Goal: Task Accomplishment & Management: Manage account settings

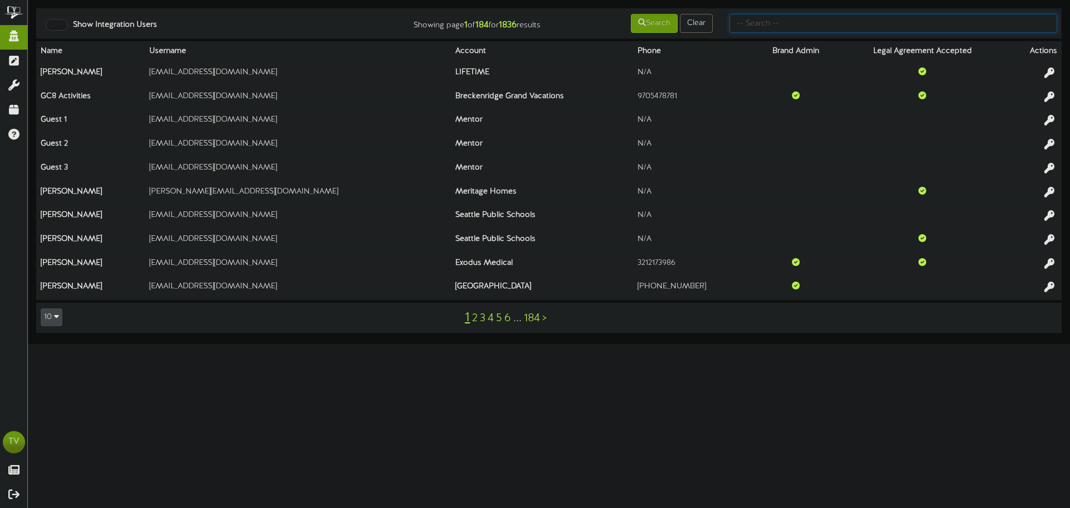
click at [750, 30] on input "text" at bounding box center [894, 23] width 328 height 19
type input "gentry"
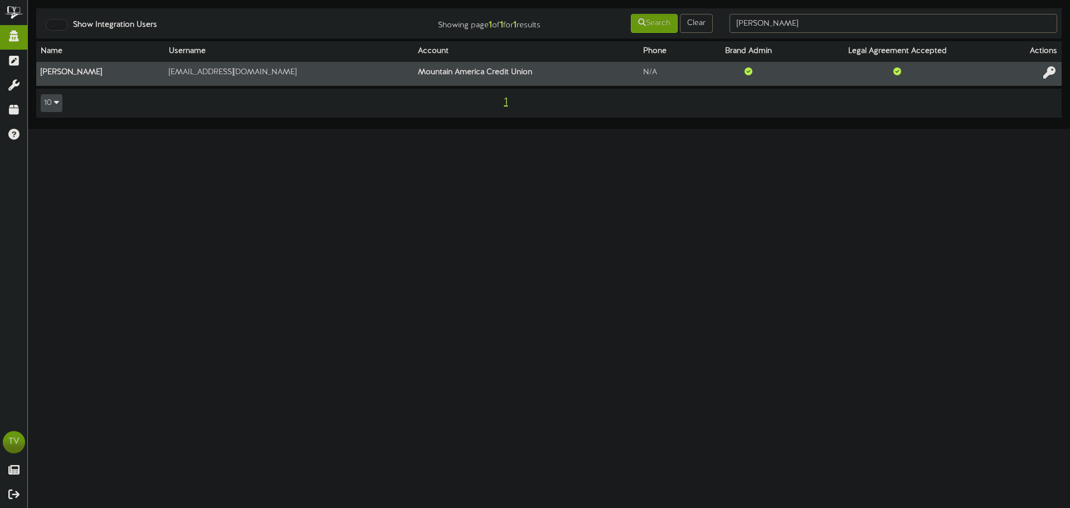
click at [1054, 77] on icon at bounding box center [1049, 72] width 12 height 12
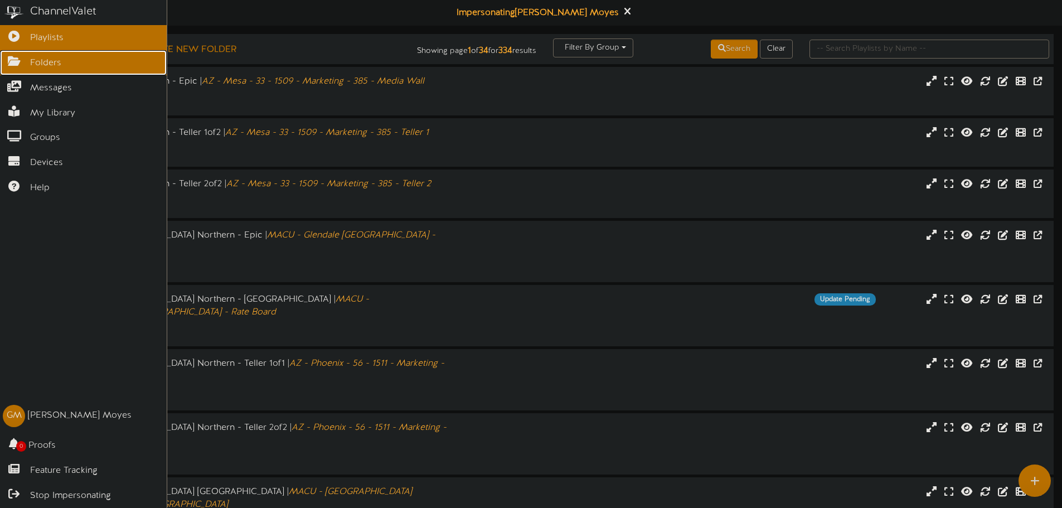
click at [25, 65] on link "Folders" at bounding box center [83, 62] width 167 height 25
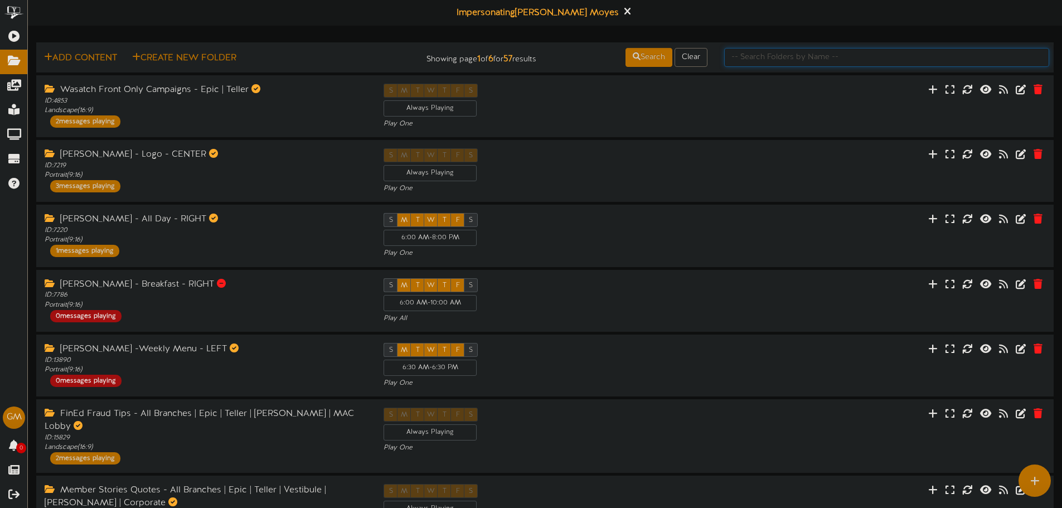
click at [761, 62] on input "text" at bounding box center [886, 57] width 325 height 19
type input "TEST"
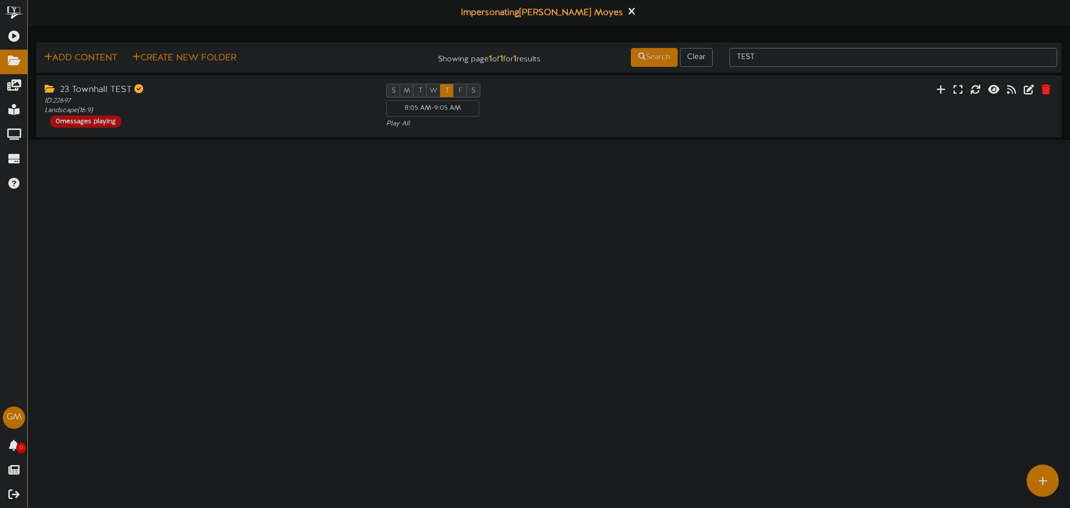
click at [300, 140] on html "ChannelValet Playlists Folders Messages My Library Groups Devices Help GM Gentr…" at bounding box center [535, 70] width 1070 height 140
click at [487, 140] on html "ChannelValet Playlists Folders Messages My Library Groups Devices Help GM Gentr…" at bounding box center [535, 70] width 1070 height 140
click at [221, 140] on html "ChannelValet Playlists Folders Messages My Library Groups Devices Help GM Gentr…" at bounding box center [535, 70] width 1070 height 140
click at [296, 140] on html "ChannelValet Playlists Folders Messages My Library Groups Devices Help GM Gentr…" at bounding box center [535, 70] width 1070 height 140
click at [808, 57] on input "TEST" at bounding box center [894, 57] width 328 height 19
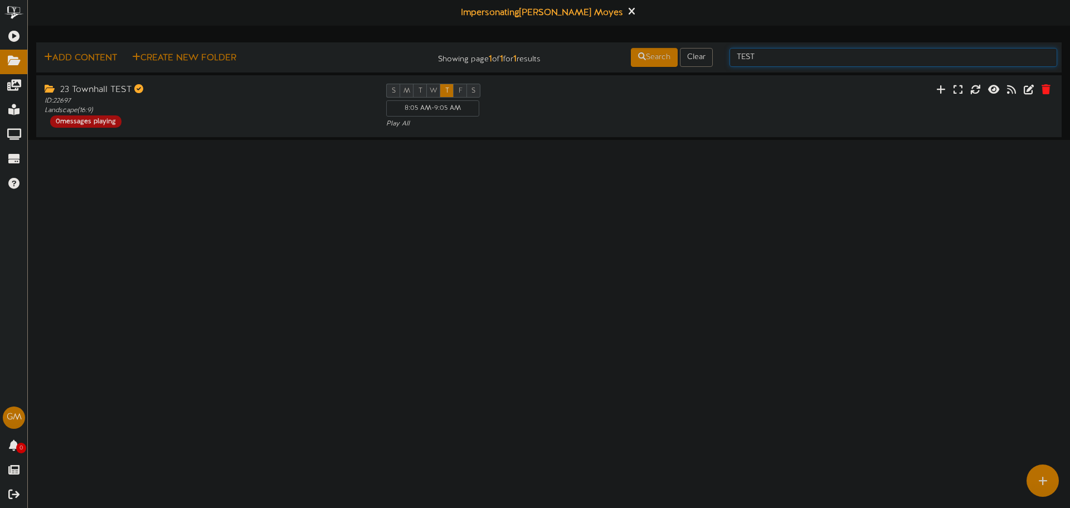
click at [808, 57] on input "TEST" at bounding box center [894, 57] width 328 height 19
drag, startPoint x: 654, startPoint y: 242, endPoint x: 644, endPoint y: 241, distance: 9.5
click at [654, 140] on html "ChannelValet Playlists Folders Messages My Library Groups Devices Help GM Gentr…" at bounding box center [535, 70] width 1070 height 140
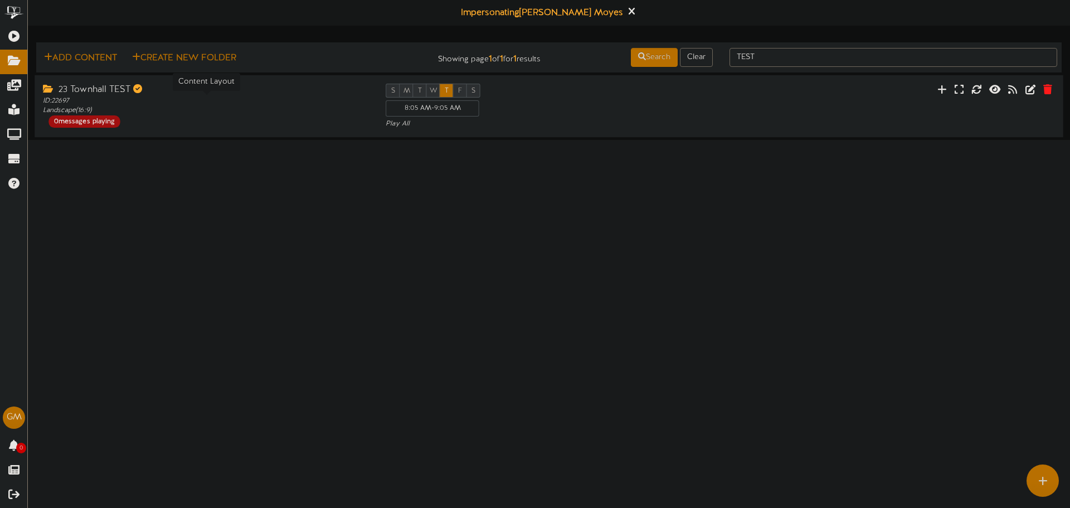
click at [166, 112] on div "ID: 22697 Landscape ( 16:9 )" at bounding box center [206, 105] width 326 height 19
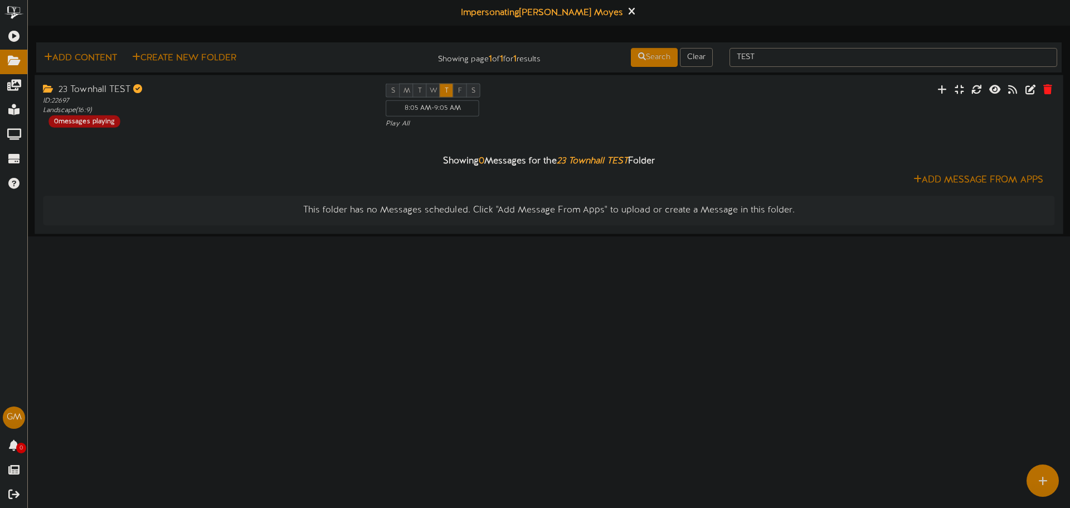
click at [246, 113] on div "ID: 22697 Landscape ( 16:9 )" at bounding box center [206, 105] width 326 height 19
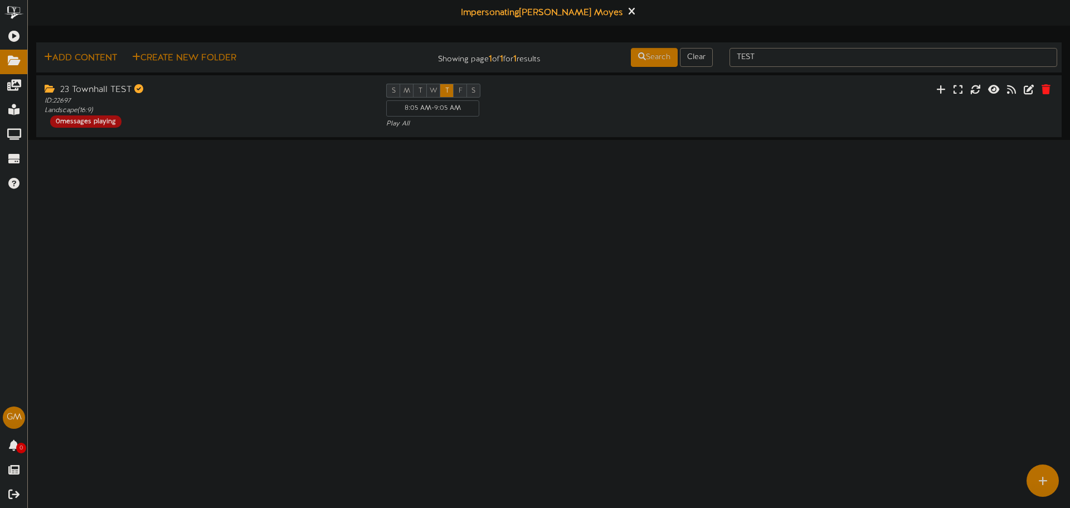
click at [173, 140] on html "ChannelValet Playlists Folders Messages My Library Groups Devices Help GM Gentr…" at bounding box center [535, 70] width 1070 height 140
click at [194, 140] on html "ChannelValet Playlists Folders Messages My Library Groups Devices Help GM Gentr…" at bounding box center [535, 70] width 1070 height 140
click at [217, 102] on div "ID: 22697 Landscape ( 16:9 )" at bounding box center [206, 105] width 326 height 19
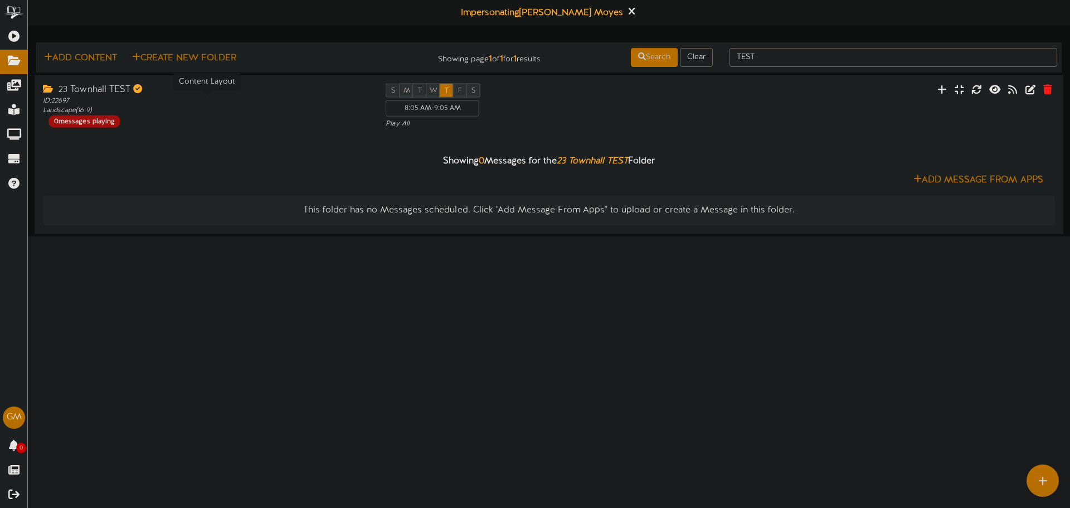
click at [216, 105] on div "ID: 22697 Landscape ( 16:9 )" at bounding box center [206, 105] width 326 height 19
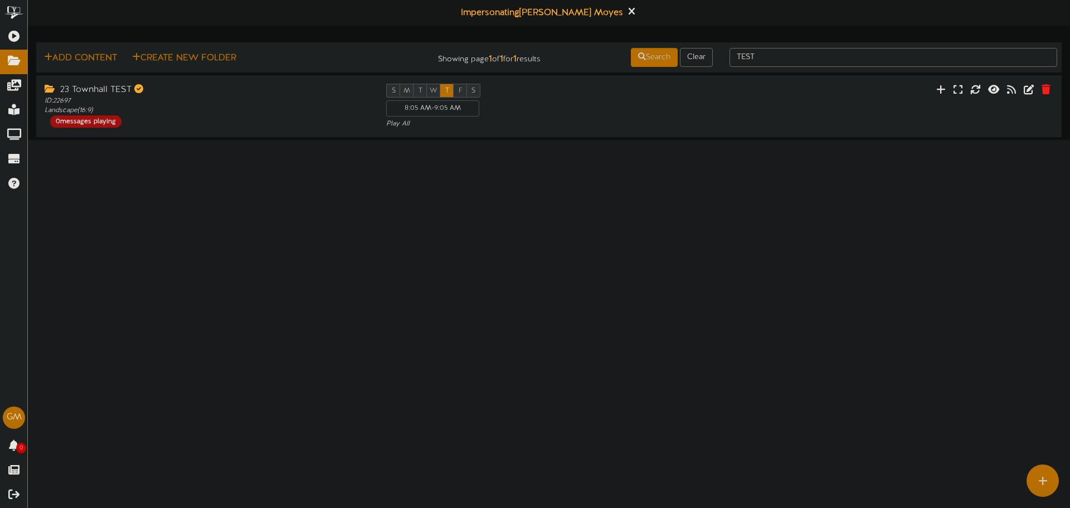
click at [187, 140] on html "ChannelValet Playlists Folders Messages My Library Groups Devices Help GM Gentr…" at bounding box center [535, 70] width 1070 height 140
click at [596, 140] on html "ChannelValet Playlists Folders Messages My Library Groups Devices Help GM Gentr…" at bounding box center [535, 70] width 1070 height 140
click at [255, 117] on div "23 Townhall TEST ID: 22697 Landscape ( 16:9 ) 0 messages playing" at bounding box center [206, 106] width 343 height 44
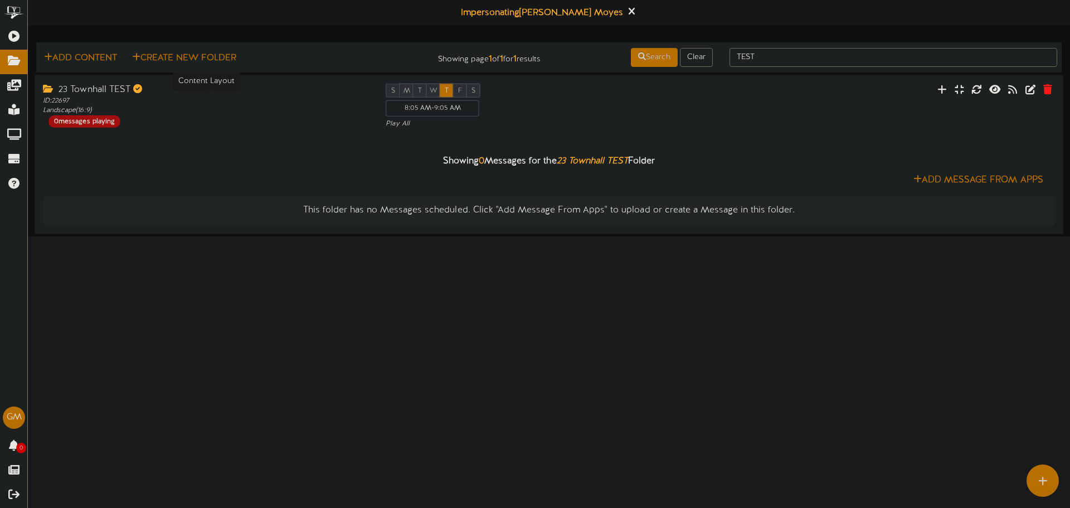
click at [245, 99] on div "ID: 22697 Landscape ( 16:9 )" at bounding box center [206, 105] width 326 height 19
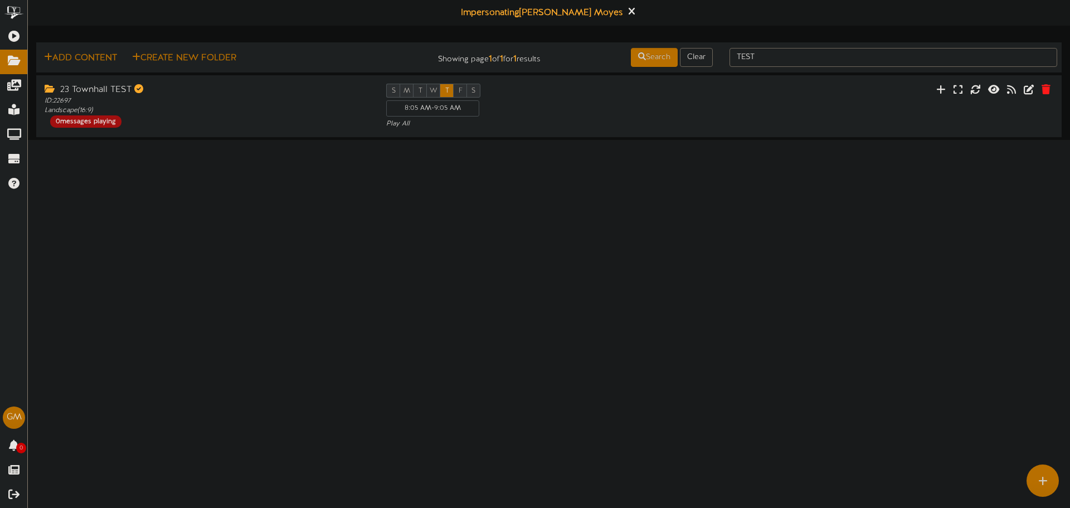
click at [252, 140] on html "ChannelValet Playlists Folders Messages My Library Groups Devices Help GM Gentr…" at bounding box center [535, 70] width 1070 height 140
click at [458, 140] on html "ChannelValet Playlists Folders Messages My Library Groups Devices Help GM Gentr…" at bounding box center [535, 70] width 1070 height 140
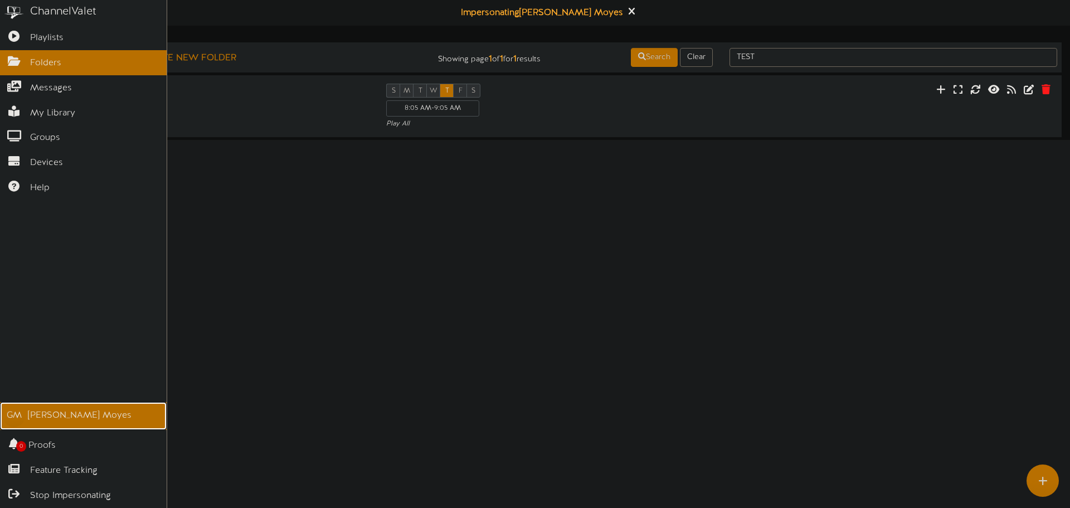
click at [15, 410] on div "GM" at bounding box center [14, 416] width 22 height 22
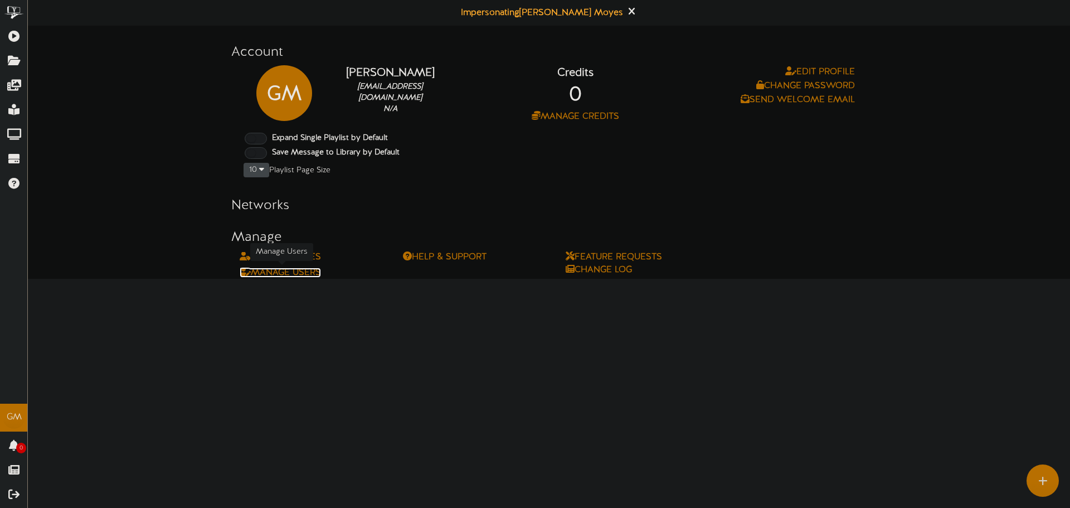
click at [276, 273] on link "Manage Users" at bounding box center [280, 273] width 81 height 10
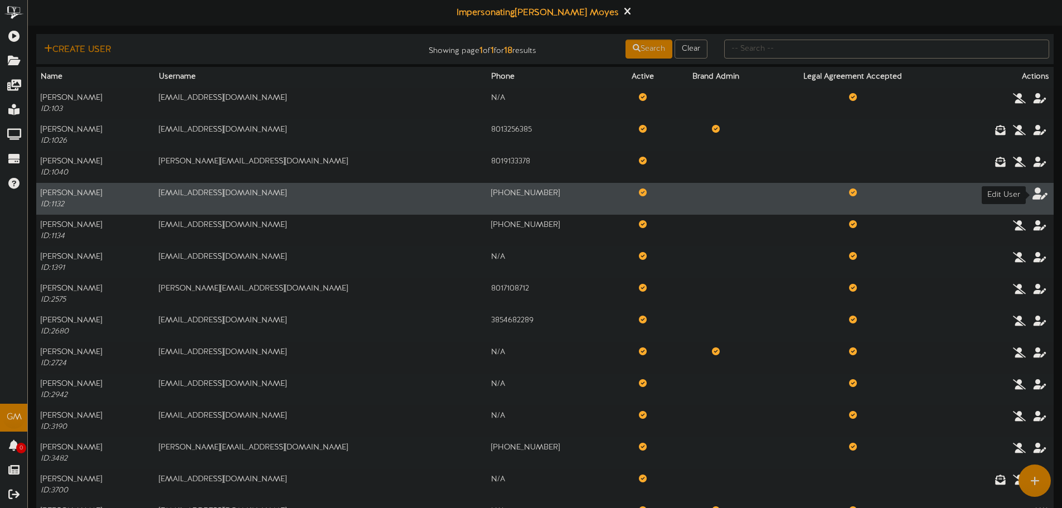
click at [1036, 196] on icon at bounding box center [1040, 193] width 16 height 12
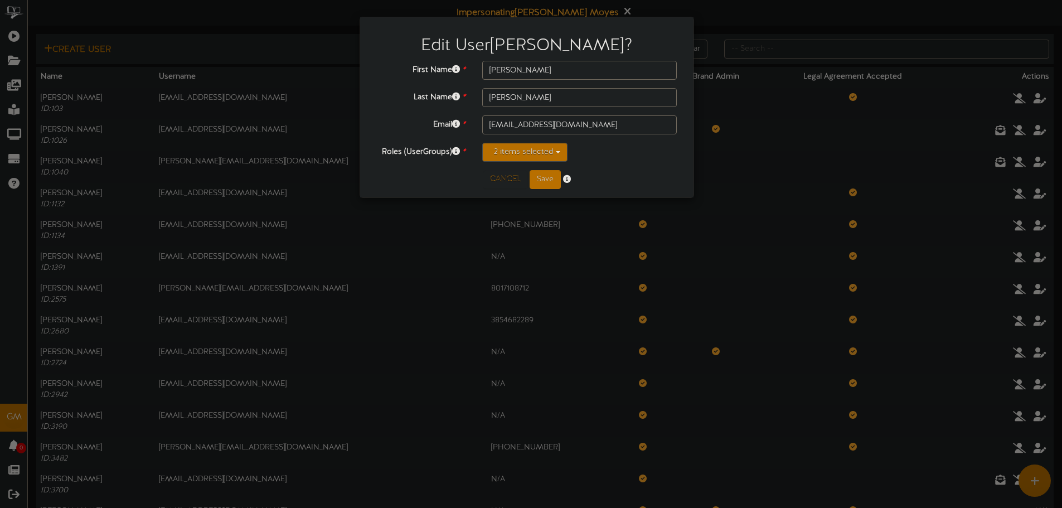
click at [542, 150] on button "2 items selected" at bounding box center [524, 152] width 85 height 19
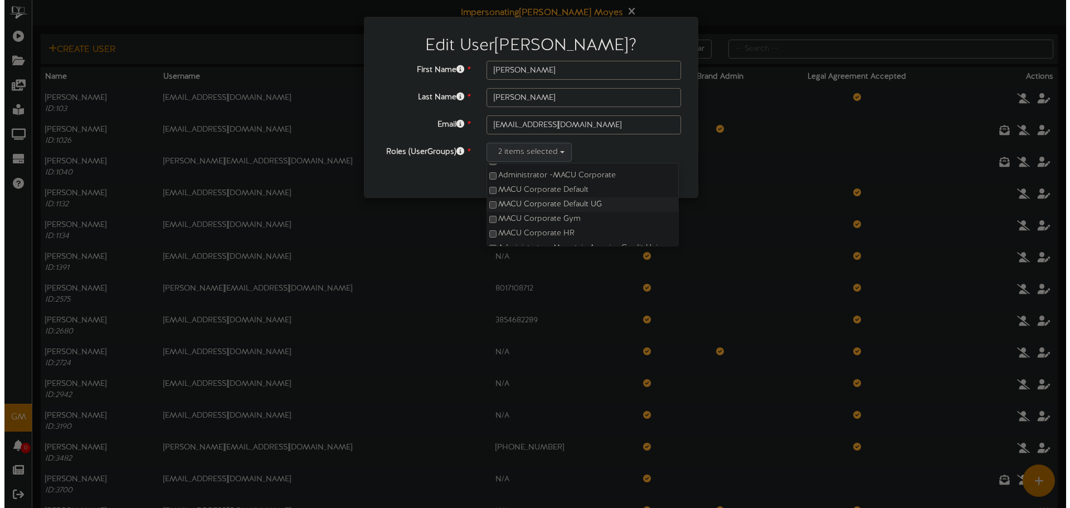
scroll to position [19, 0]
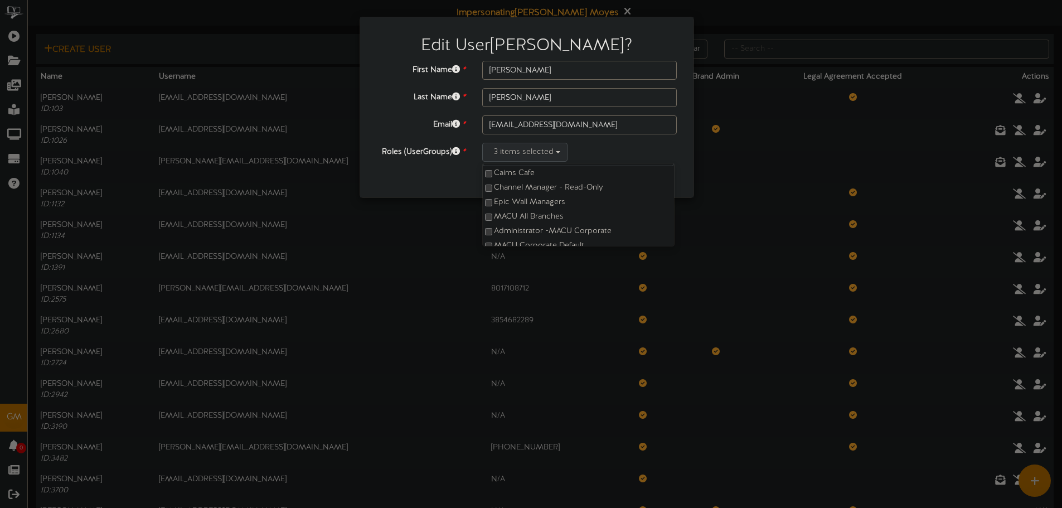
click at [444, 186] on div "Cancel Save" at bounding box center [526, 179] width 317 height 19
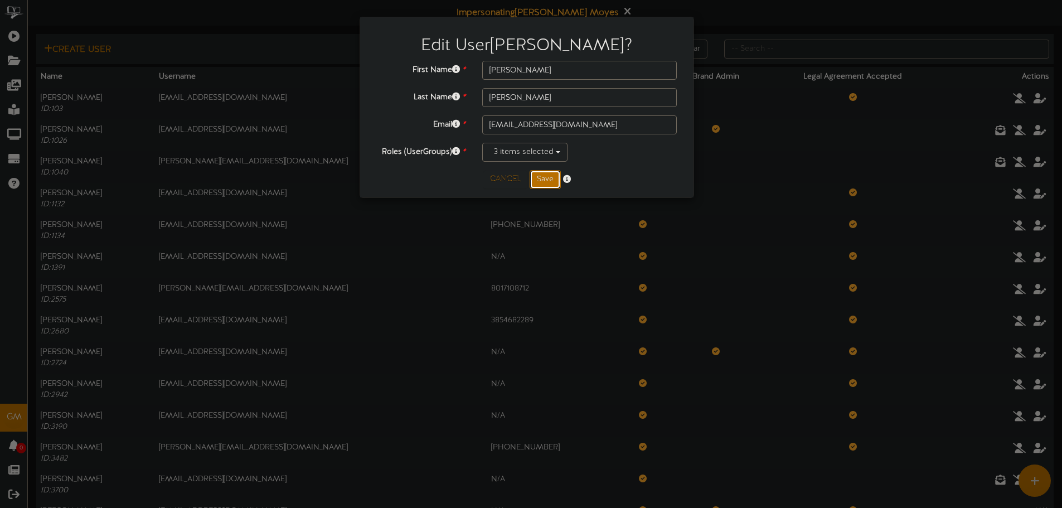
click at [550, 183] on button "Save" at bounding box center [544, 179] width 31 height 19
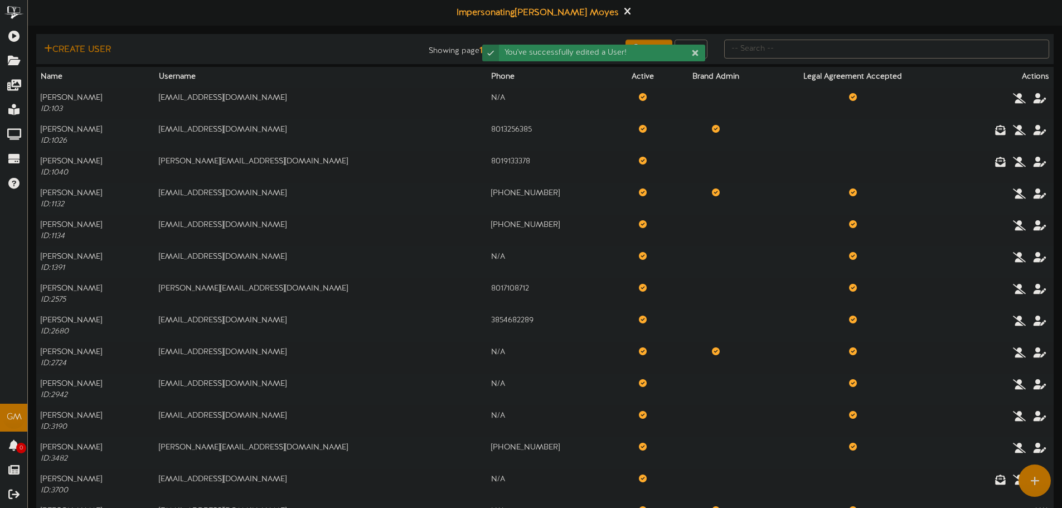
click at [296, 48] on div "Create User" at bounding box center [203, 50] width 325 height 14
click at [366, 30] on div "Impersonating Gentry Moyes Create User Showing page 1 of 1 for 18 results Searc…" at bounding box center [545, 351] width 1034 height 702
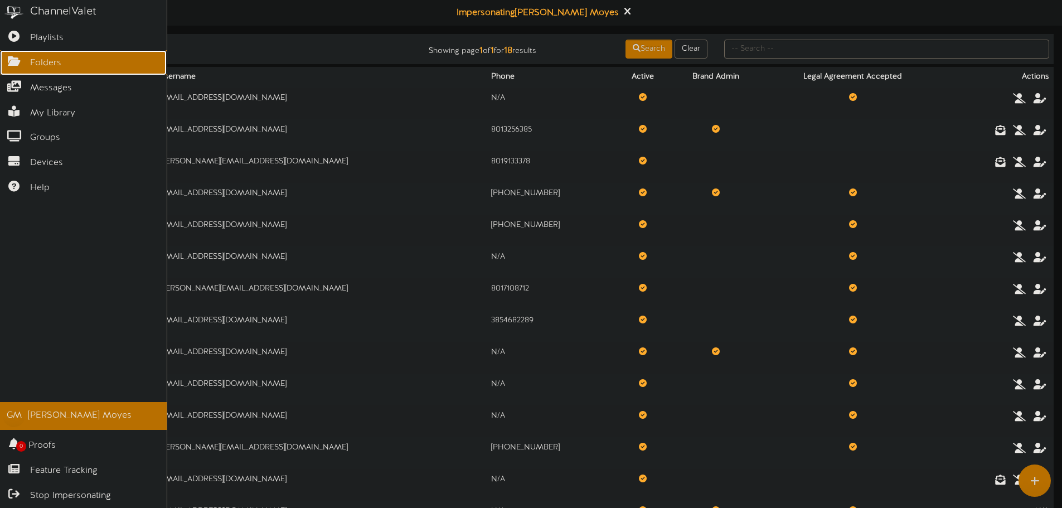
click at [35, 57] on span "Folders" at bounding box center [45, 63] width 31 height 13
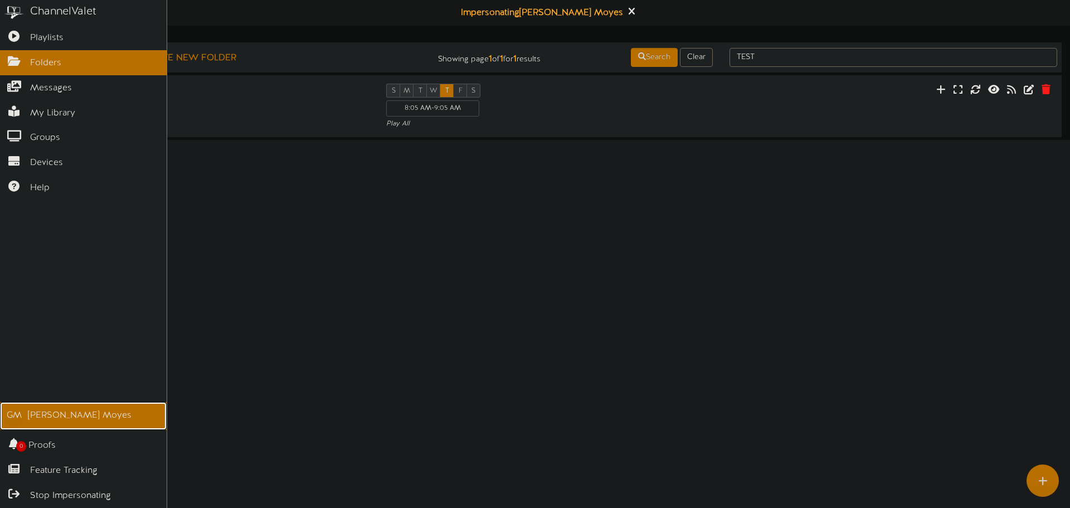
click at [46, 414] on div "[PERSON_NAME]" at bounding box center [80, 415] width 104 height 13
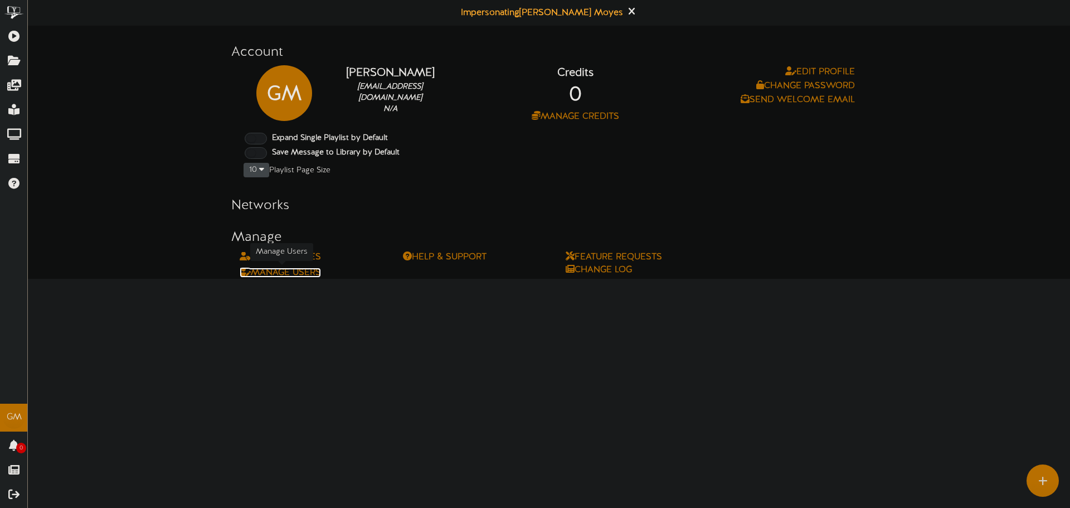
click at [280, 270] on link "Manage Users" at bounding box center [280, 273] width 81 height 10
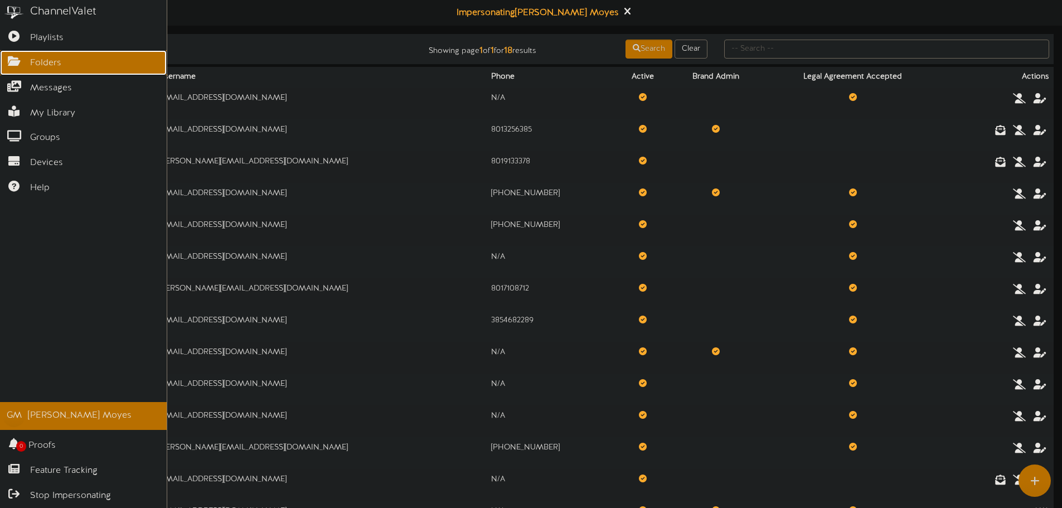
click at [27, 70] on link "Folders" at bounding box center [83, 62] width 167 height 25
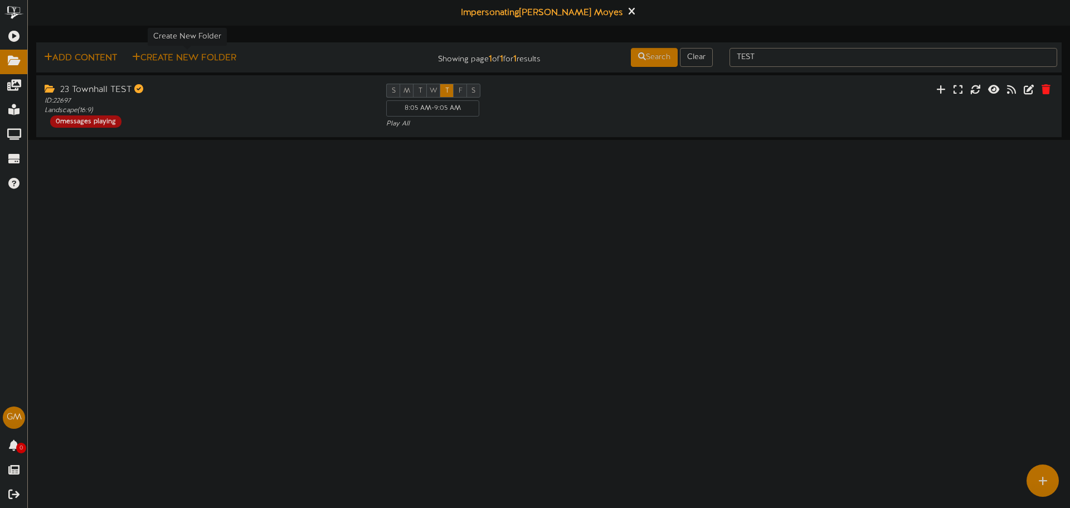
click at [191, 62] on button "Create New Folder" at bounding box center [184, 58] width 111 height 14
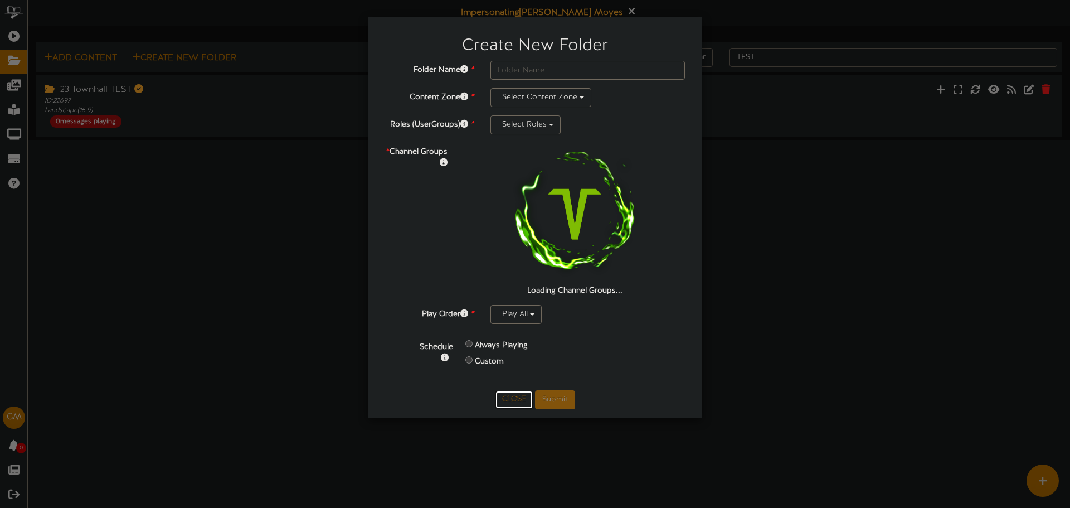
click at [507, 393] on button "Close" at bounding box center [513, 400] width 37 height 18
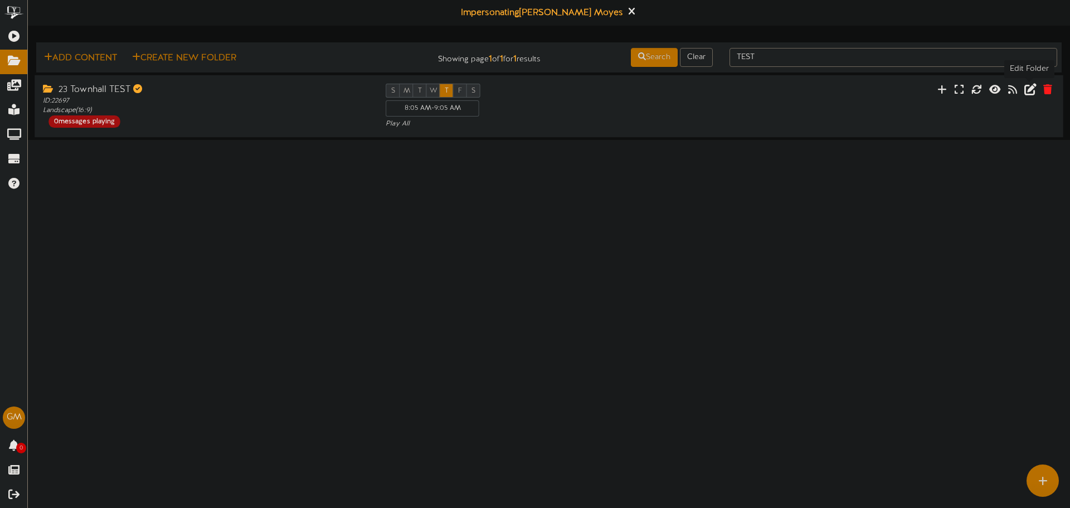
click at [1023, 91] on button at bounding box center [1030, 90] width 19 height 17
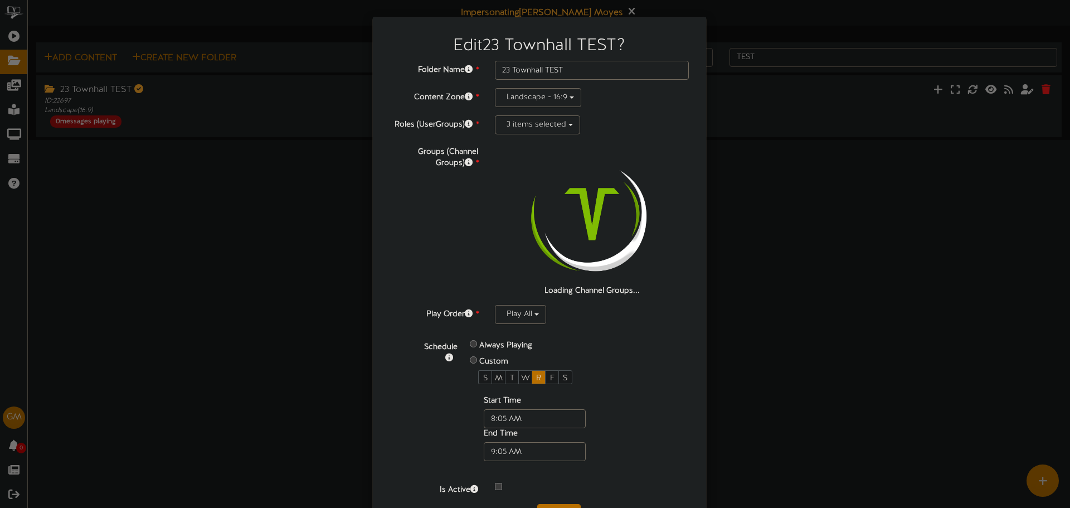
click at [526, 110] on div "Folder Name * 23 Townhall TEST Content Zone * Landscape - 16:9 Roles (UserGroup…" at bounding box center [540, 278] width 300 height 435
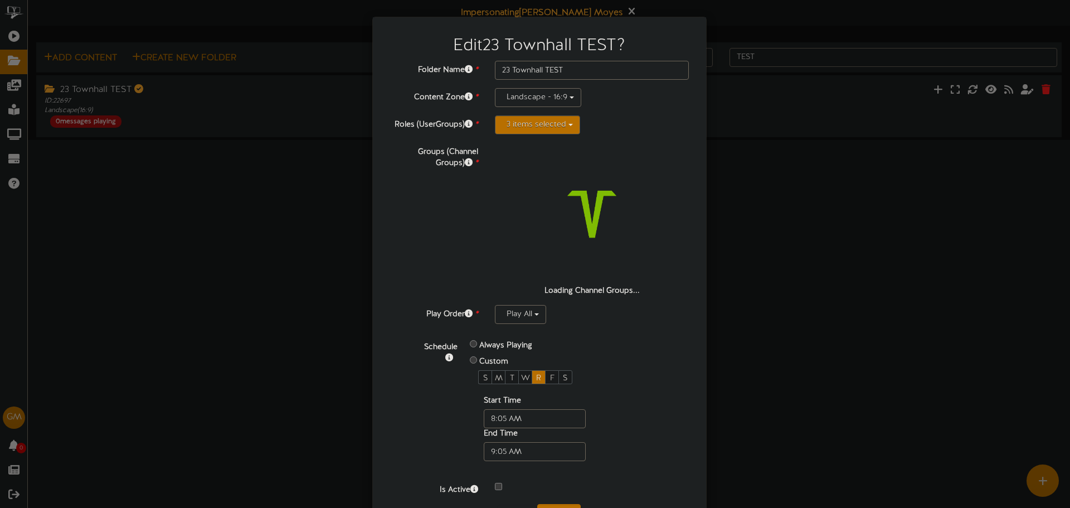
click at [523, 119] on button "3 items selected" at bounding box center [537, 124] width 85 height 19
click at [507, 169] on label "Cairns Cafe" at bounding box center [582, 165] width 174 height 14
click at [509, 179] on label "Channel Manager - Read-Only" at bounding box center [582, 179] width 174 height 14
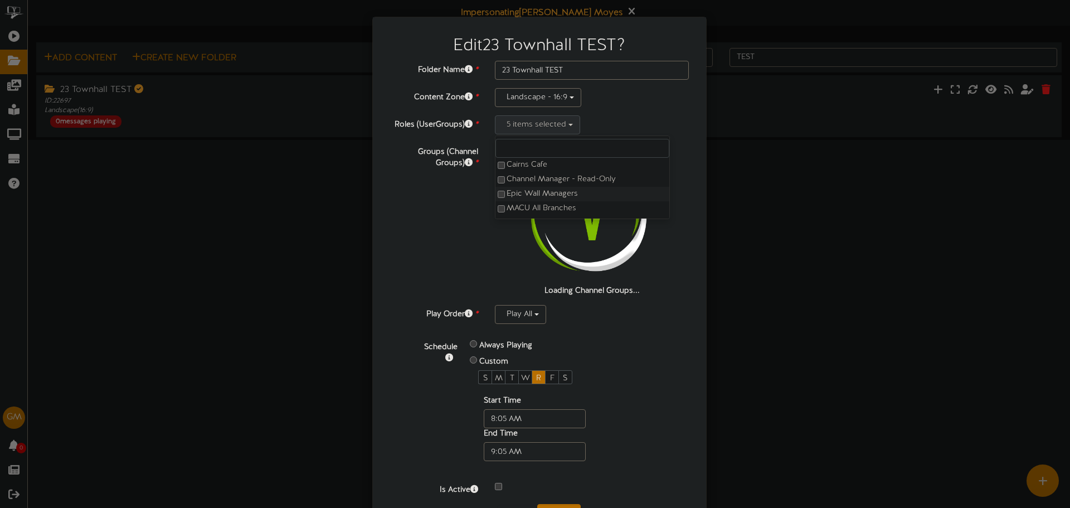
click at [510, 193] on label "Epic Wall Managers" at bounding box center [582, 194] width 174 height 14
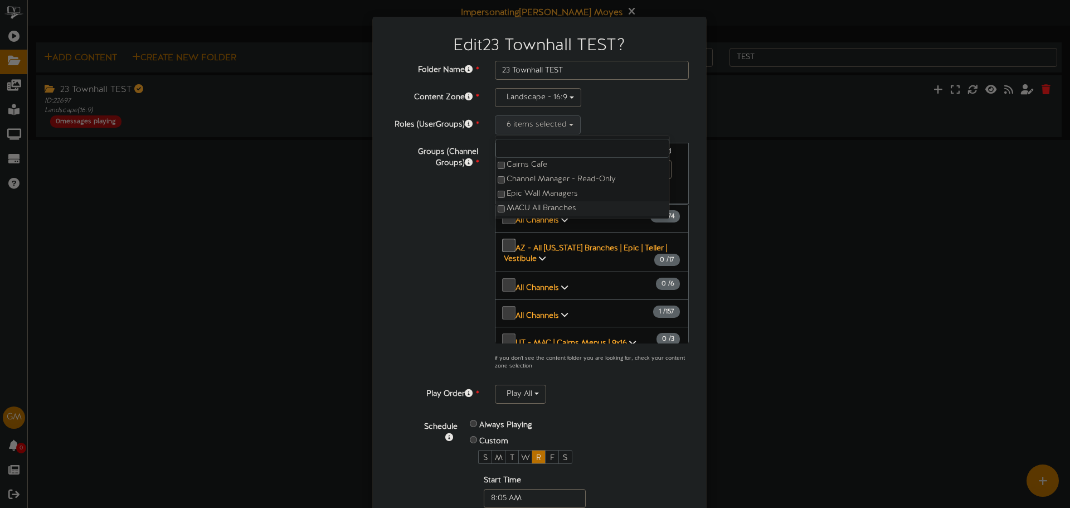
click at [509, 203] on label "MACU All Branches" at bounding box center [582, 208] width 174 height 14
click at [526, 164] on label "MACU Corporate Gym" at bounding box center [582, 165] width 174 height 14
click at [526, 177] on label "MACU Corporate HR" at bounding box center [582, 179] width 174 height 14
click at [526, 188] on label "Mountain America Expo Center" at bounding box center [582, 194] width 174 height 14
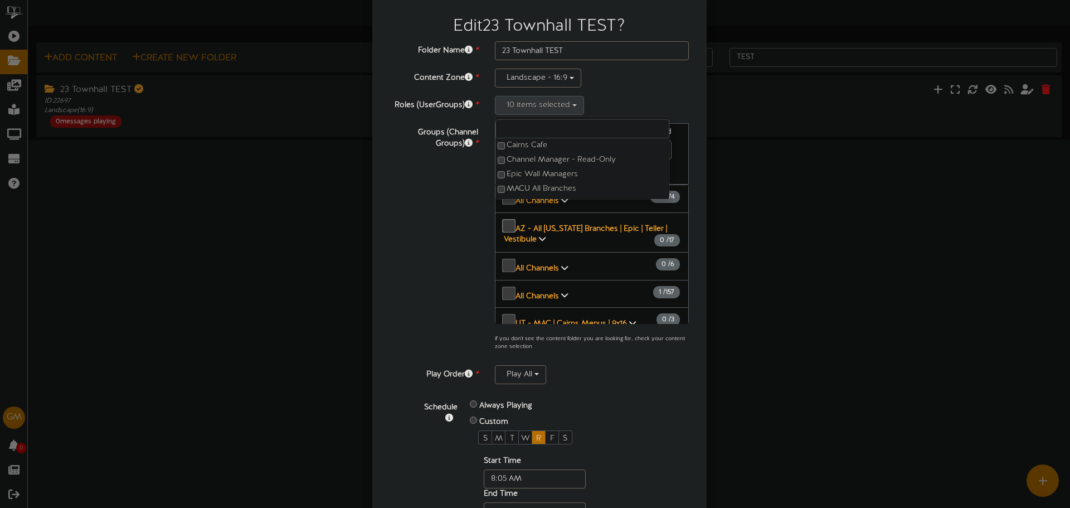
scroll to position [0, 0]
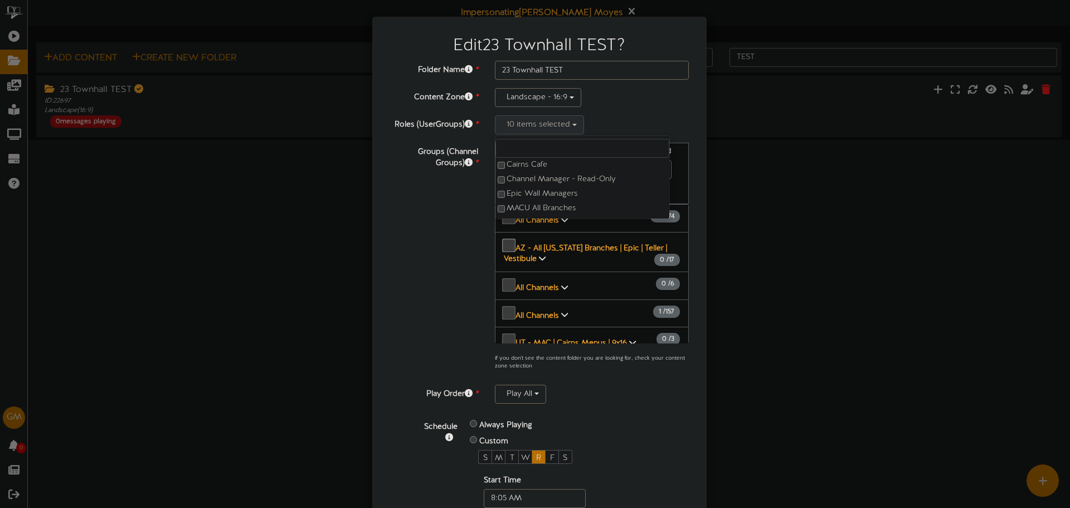
click at [438, 189] on div "Groups (Channel Groups) * 1 Channels selected Search Clear" at bounding box center [539, 260] width 317 height 234
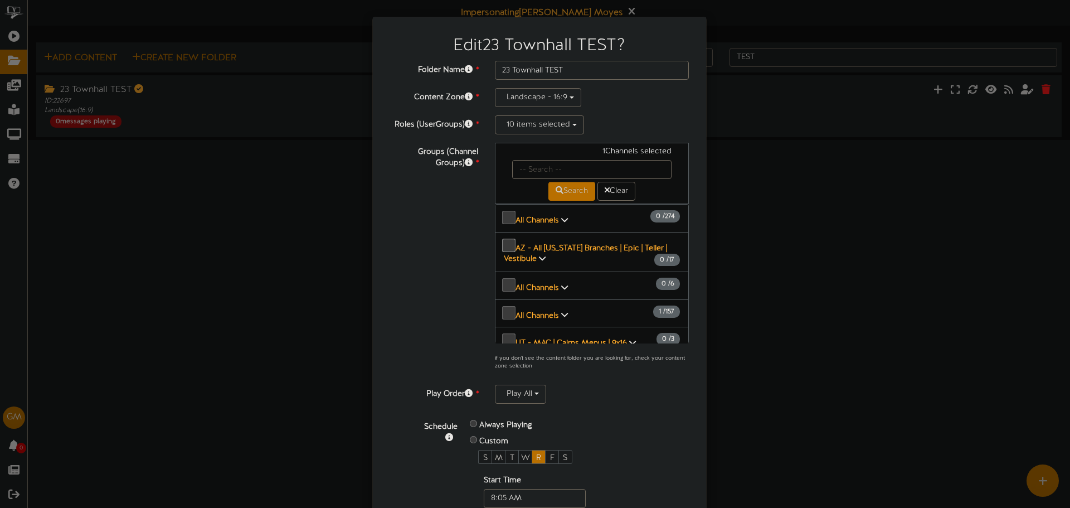
click at [426, 226] on div "Groups (Channel Groups) * 1 Channels selected Search Clear" at bounding box center [539, 260] width 317 height 234
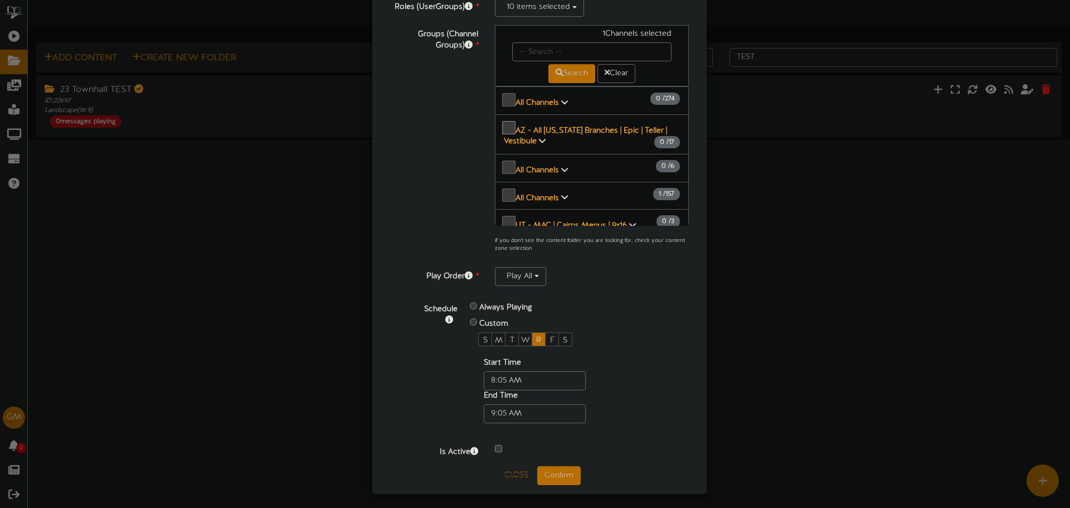
scroll to position [118, 0]
click at [558, 473] on button "Confirm" at bounding box center [558, 474] width 43 height 19
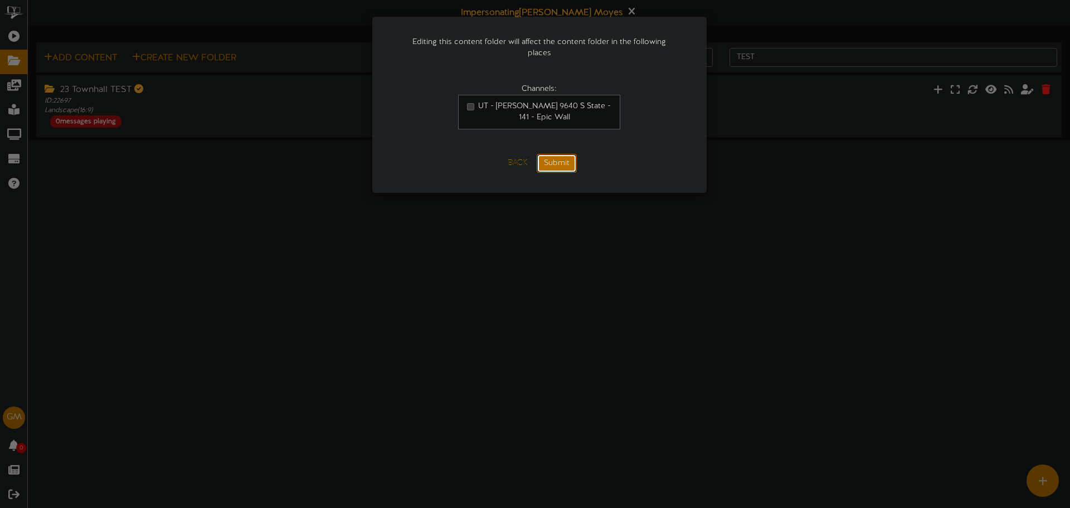
click at [548, 154] on button "Submit" at bounding box center [557, 163] width 40 height 19
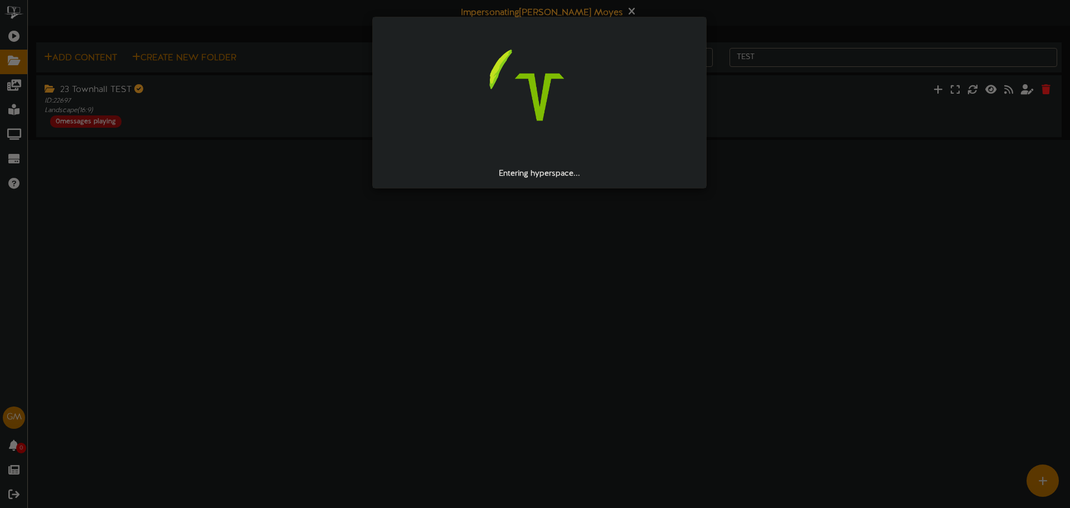
click at [161, 295] on div "Entering hyperspace..." at bounding box center [535, 254] width 1070 height 508
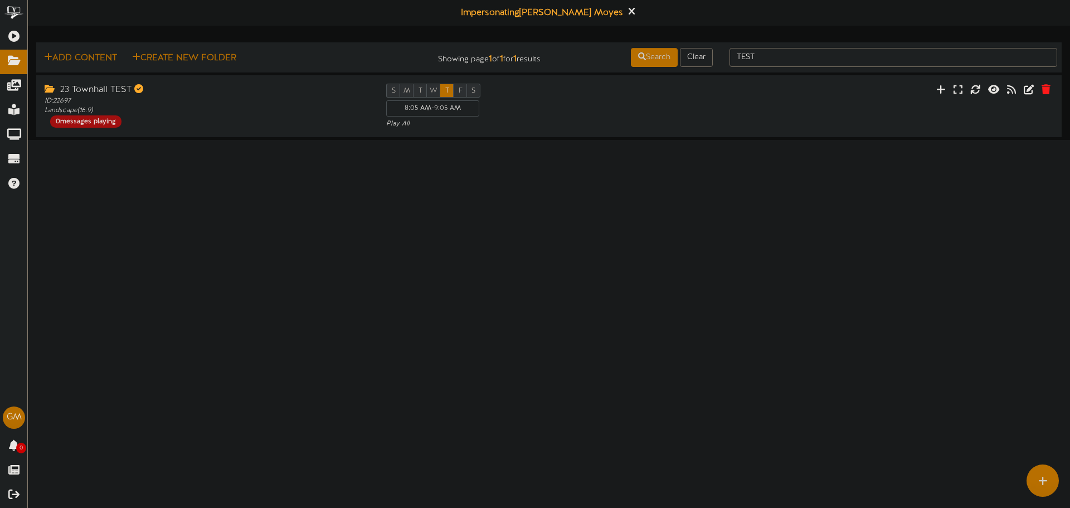
drag, startPoint x: 86, startPoint y: 134, endPoint x: 57, endPoint y: 64, distance: 75.2
click at [278, 140] on html "ChannelValet Playlists Folders Messages My Library Groups Devices Help GM Gentr…" at bounding box center [535, 70] width 1070 height 140
click at [1033, 97] on button at bounding box center [1030, 90] width 19 height 17
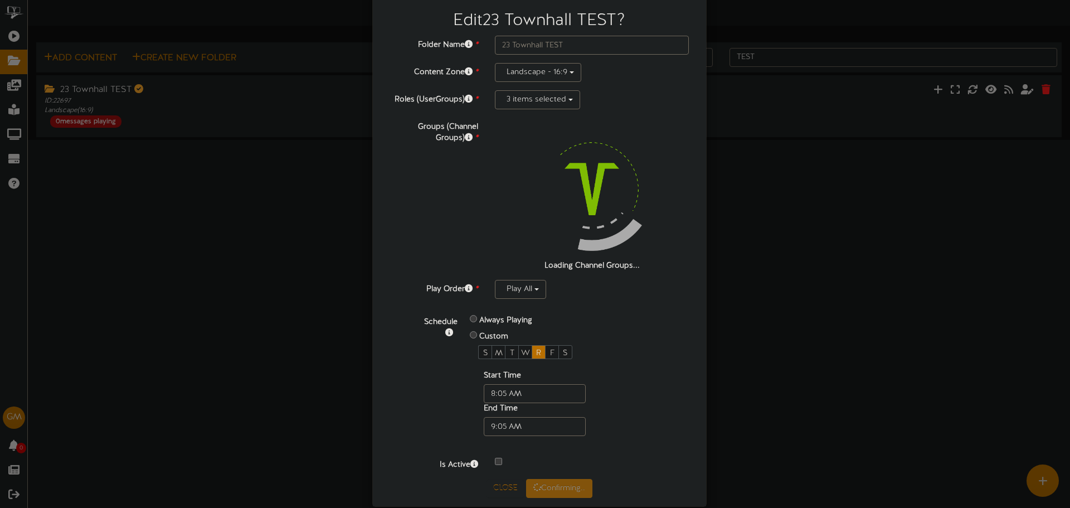
scroll to position [38, 0]
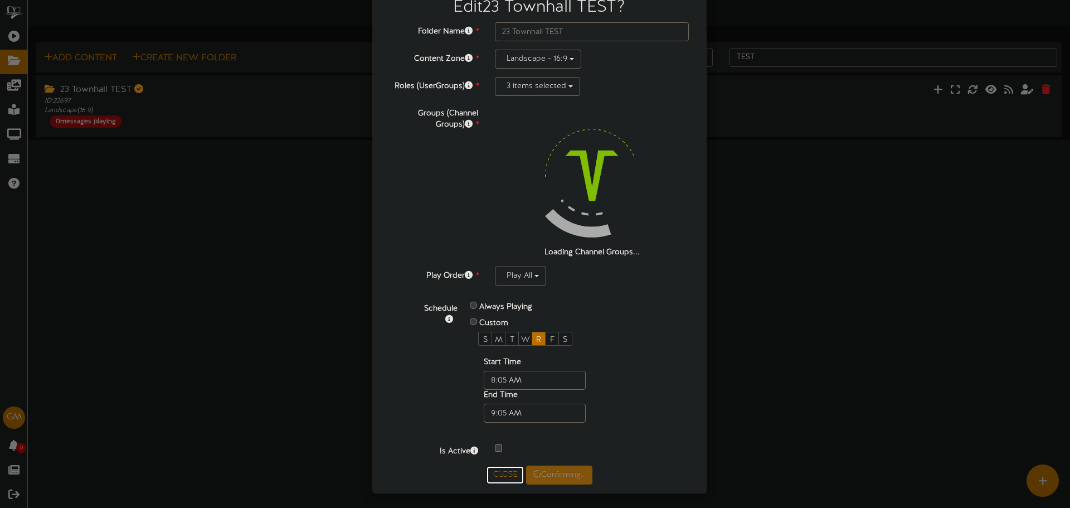
click at [500, 466] on button "Close" at bounding box center [505, 475] width 37 height 18
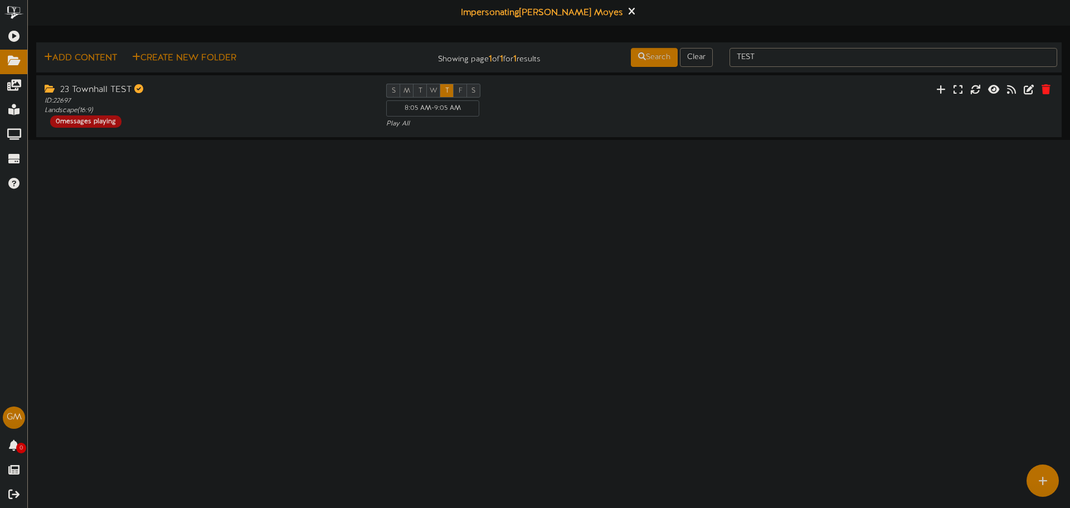
drag, startPoint x: 270, startPoint y: 204, endPoint x: 258, endPoint y: 194, distance: 15.4
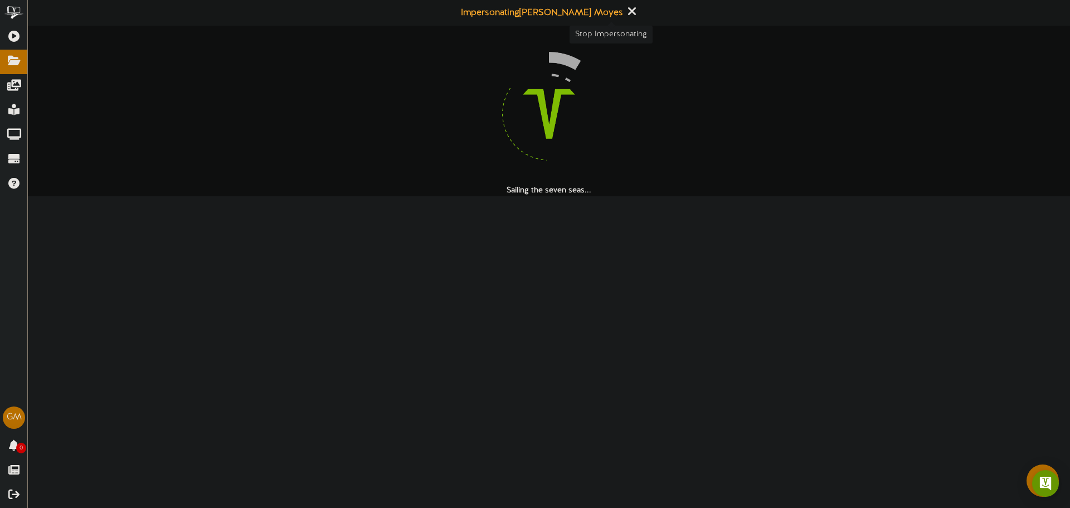
click at [628, 14] on icon at bounding box center [631, 11] width 7 height 12
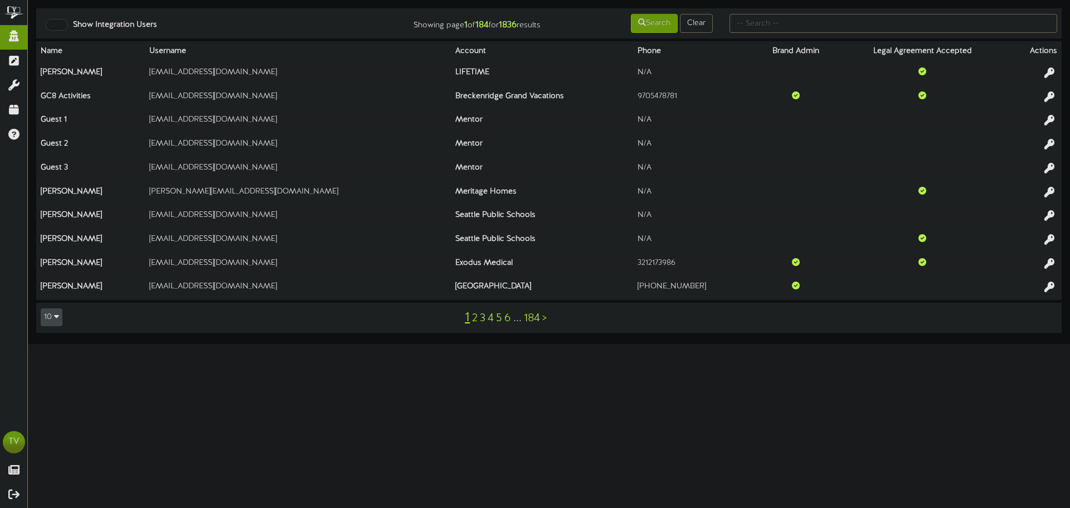
click at [785, 46] on th "Brand Admin" at bounding box center [796, 51] width 86 height 21
click at [779, 26] on input "text" at bounding box center [894, 23] width 328 height 19
type input "towilson"
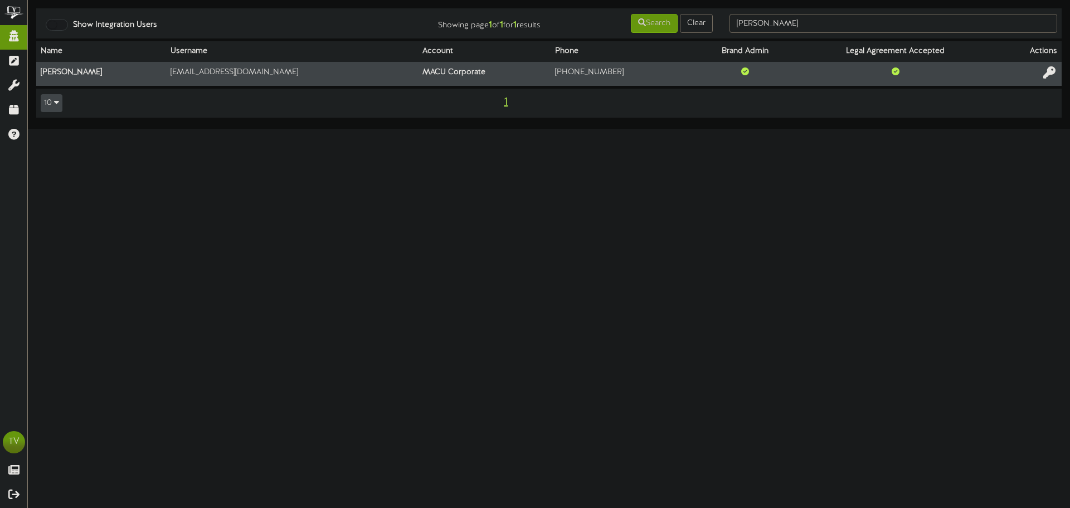
click at [1051, 73] on icon at bounding box center [1049, 72] width 12 height 12
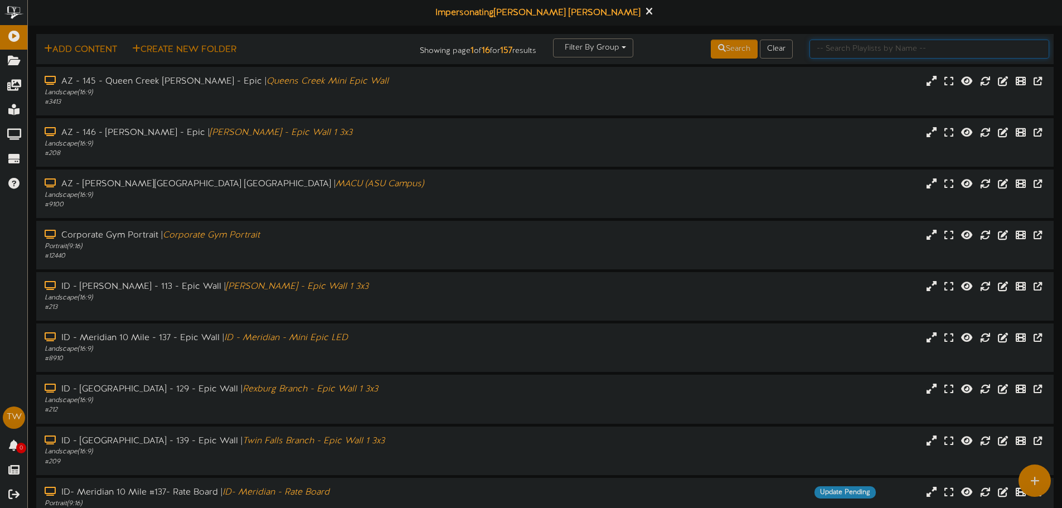
click at [844, 55] on input "text" at bounding box center [929, 49] width 240 height 19
type input "[PERSON_NAME]"
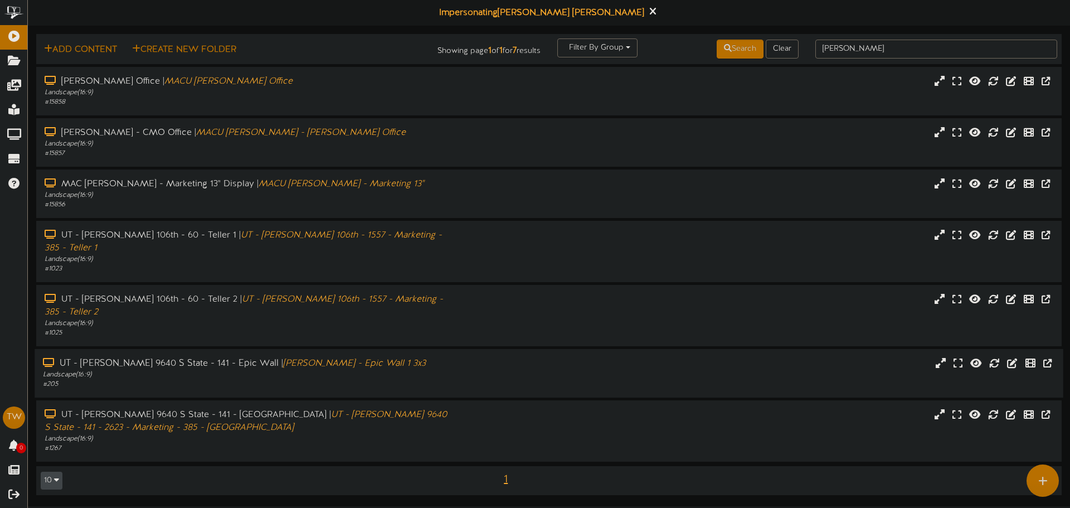
click at [207, 370] on div "Landscape ( 16:9 )" at bounding box center [249, 374] width 412 height 9
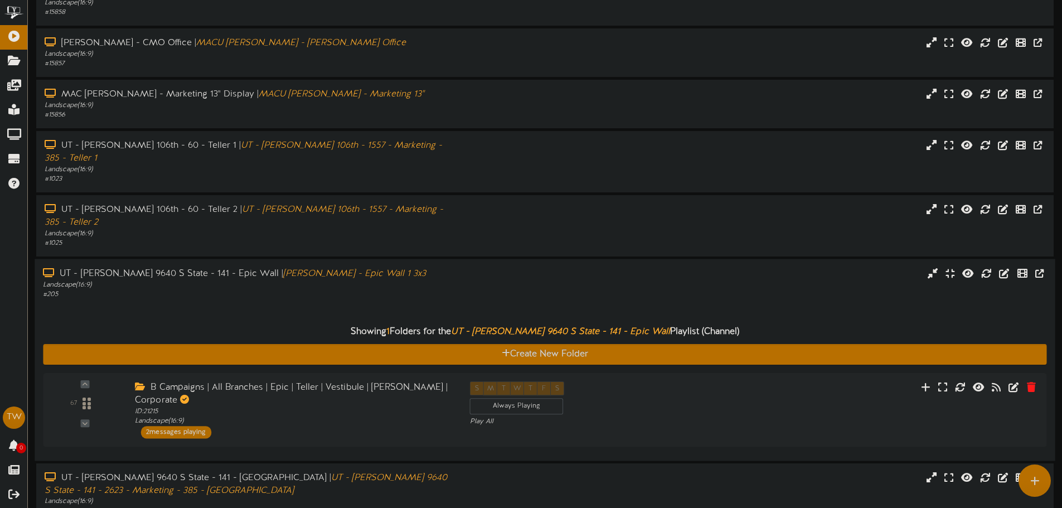
scroll to position [70, 0]
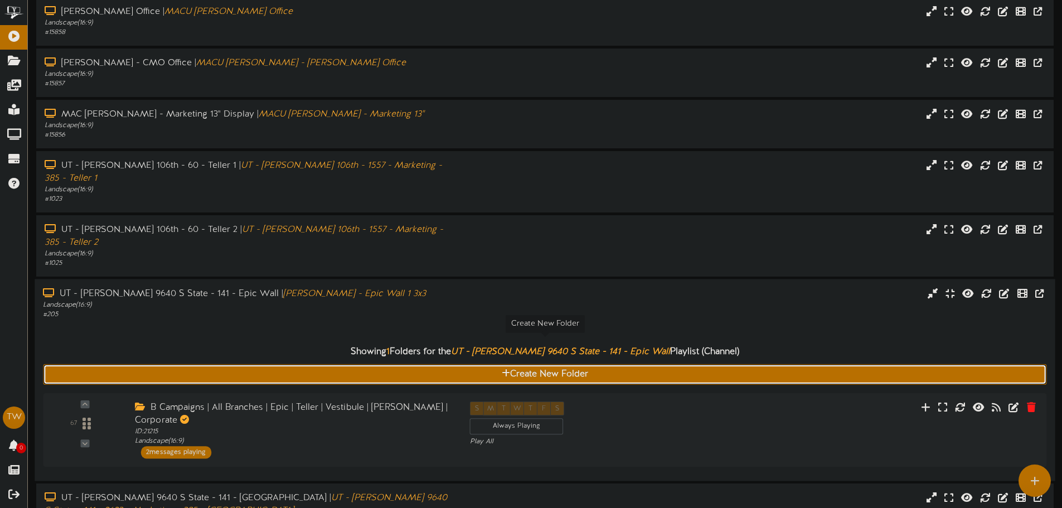
click at [630, 364] on button "Create New Folder" at bounding box center [544, 374] width 1003 height 21
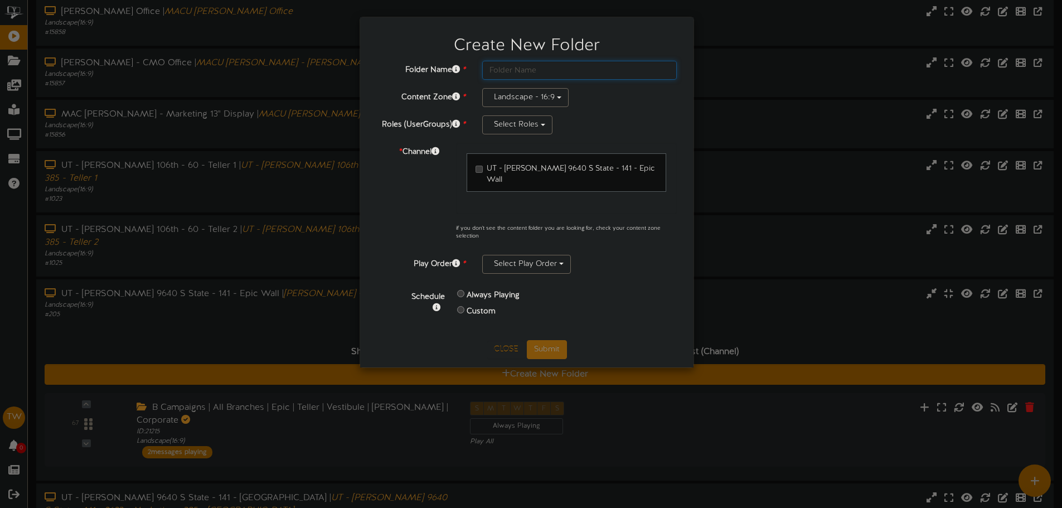
click at [512, 67] on input "text" at bounding box center [579, 70] width 194 height 19
type input "1"
type input "23 Townhall TEST NEW"
click at [519, 125] on button "Select Roles" at bounding box center [517, 124] width 70 height 19
click at [508, 179] on label "MACU Corporate Default" at bounding box center [570, 179] width 174 height 14
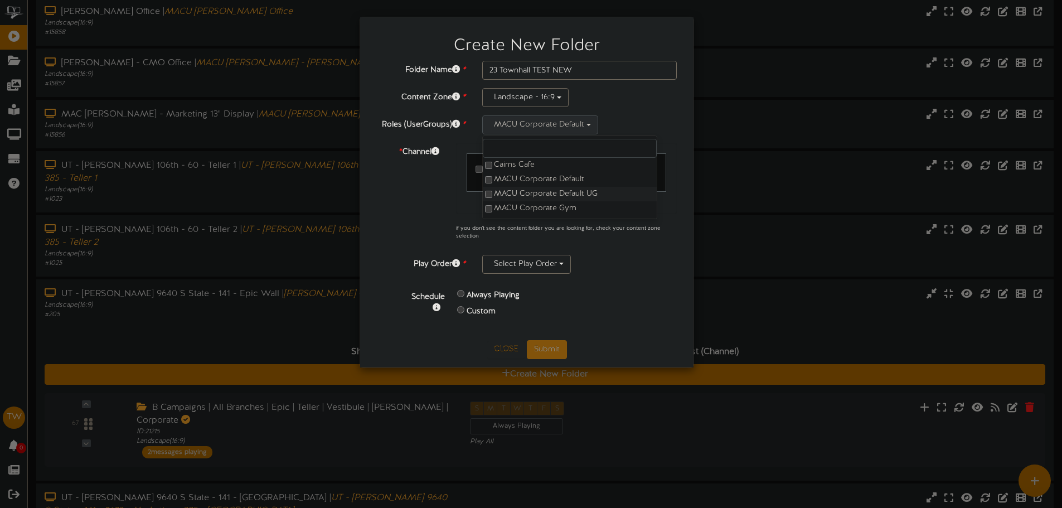
click at [507, 189] on label "MACU Corporate Default UG" at bounding box center [570, 194] width 174 height 14
click at [413, 201] on div "* Channel UT - Sandy 9640 S State - 141 - Epic Wall if you don't see the conten…" at bounding box center [526, 195] width 317 height 104
click at [518, 261] on button "Select Play Order" at bounding box center [526, 264] width 89 height 19
click at [521, 298] on label "Play All" at bounding box center [570, 304] width 174 height 14
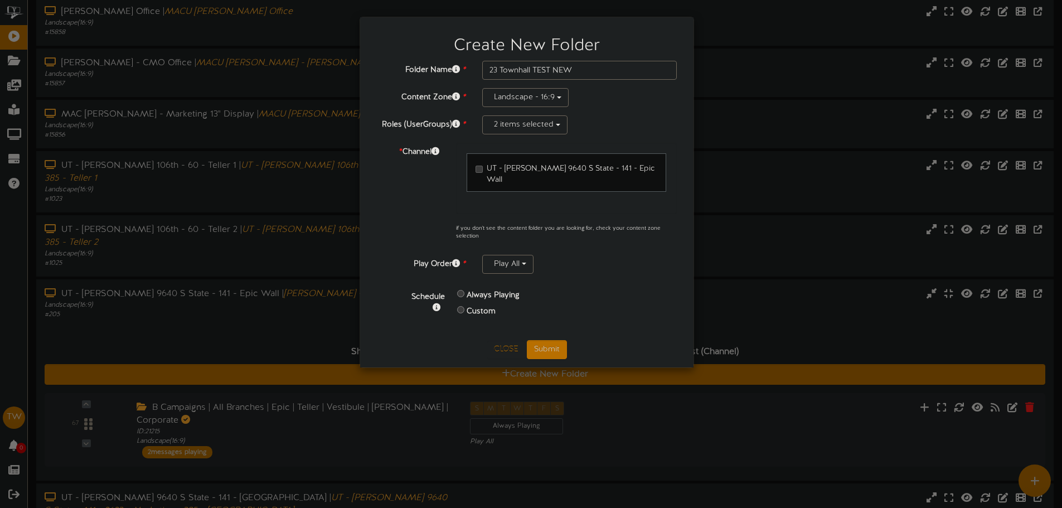
click at [473, 306] on label "Custom" at bounding box center [480, 311] width 29 height 11
click at [468, 306] on label "Custom" at bounding box center [480, 311] width 29 height 11
click at [465, 304] on div "Custom" at bounding box center [531, 312] width 149 height 16
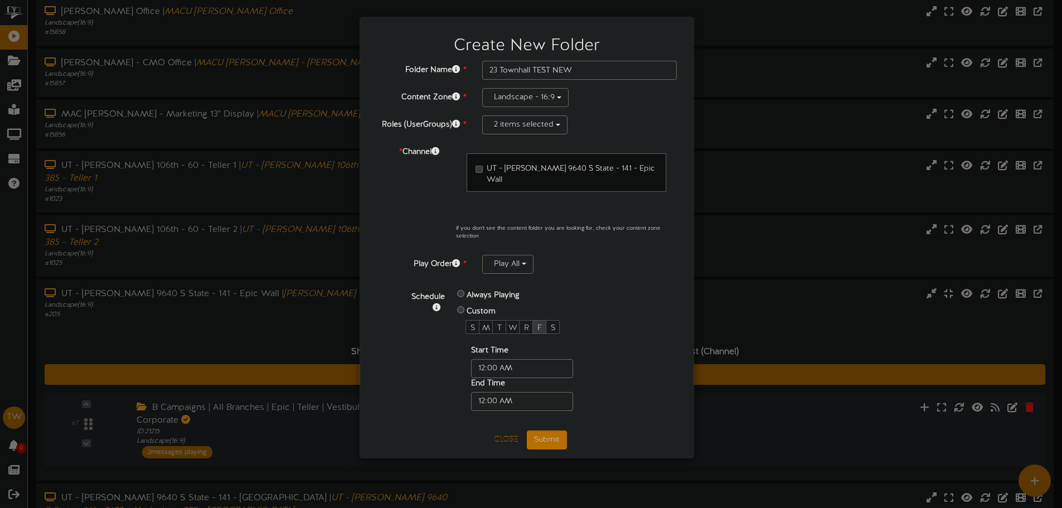
click at [536, 320] on div "F" at bounding box center [539, 327] width 14 height 14
click at [483, 359] on input "text" at bounding box center [522, 368] width 102 height 19
drag, startPoint x: 484, startPoint y: 354, endPoint x: 475, endPoint y: 358, distance: 10.5
click at [475, 359] on input "text" at bounding box center [522, 368] width 102 height 19
type input "08:05 AM"
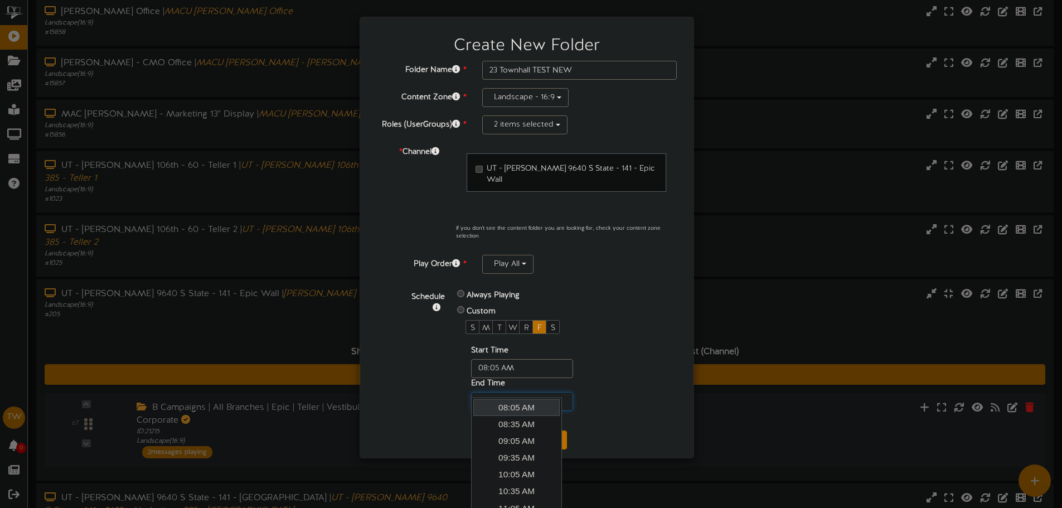
drag, startPoint x: 486, startPoint y: 393, endPoint x: 477, endPoint y: 396, distance: 9.2
click at [477, 396] on input "text" at bounding box center [522, 401] width 102 height 19
click at [510, 446] on link "09:05 AM" at bounding box center [516, 440] width 86 height 17
type input "09:05 AM"
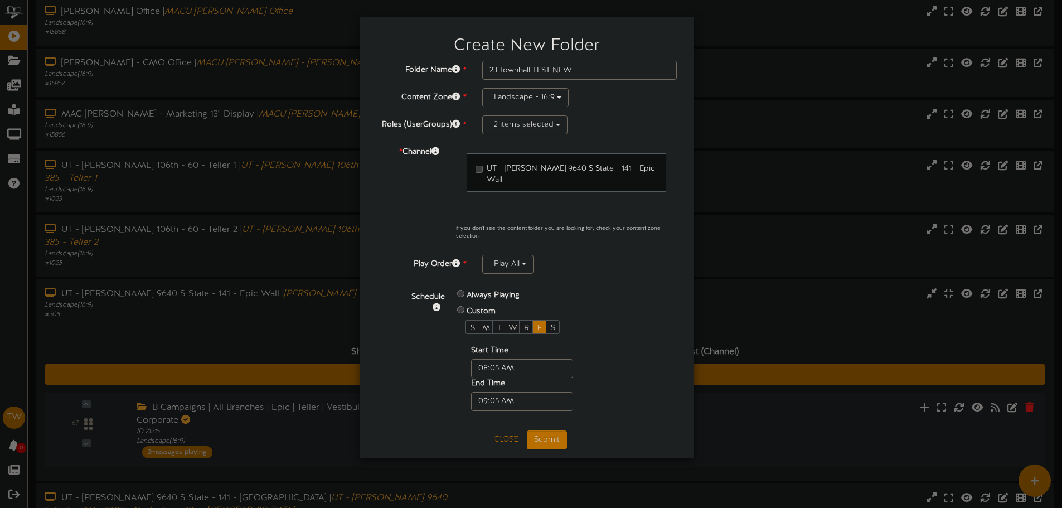
click at [422, 430] on div "Close Submit" at bounding box center [526, 439] width 317 height 19
click at [552, 430] on button "Submit" at bounding box center [547, 439] width 40 height 19
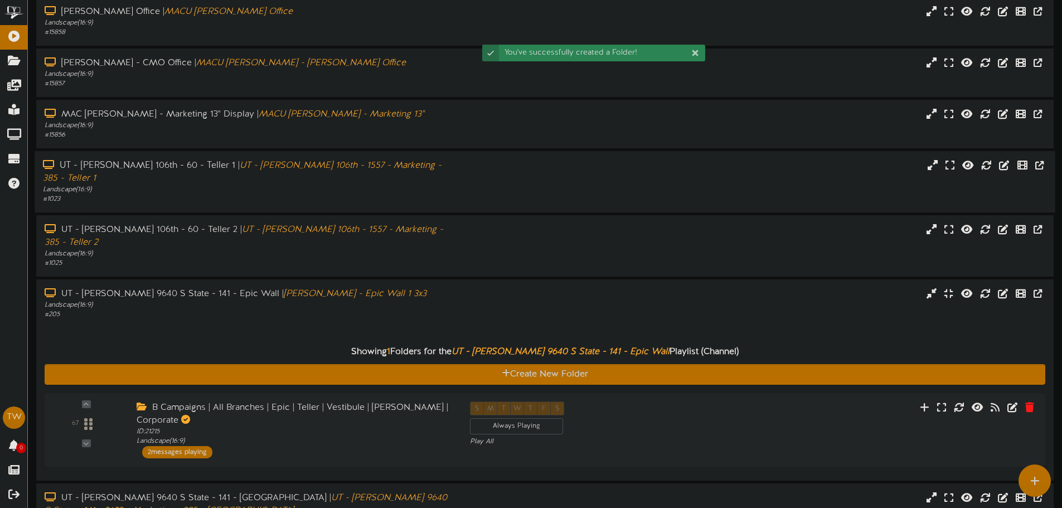
click at [230, 193] on div "UT - Sandy 106th - 60 - Teller 1 | UT - Sandy 106th - 1557 - Marketing - 385 - …" at bounding box center [545, 181] width 1020 height 61
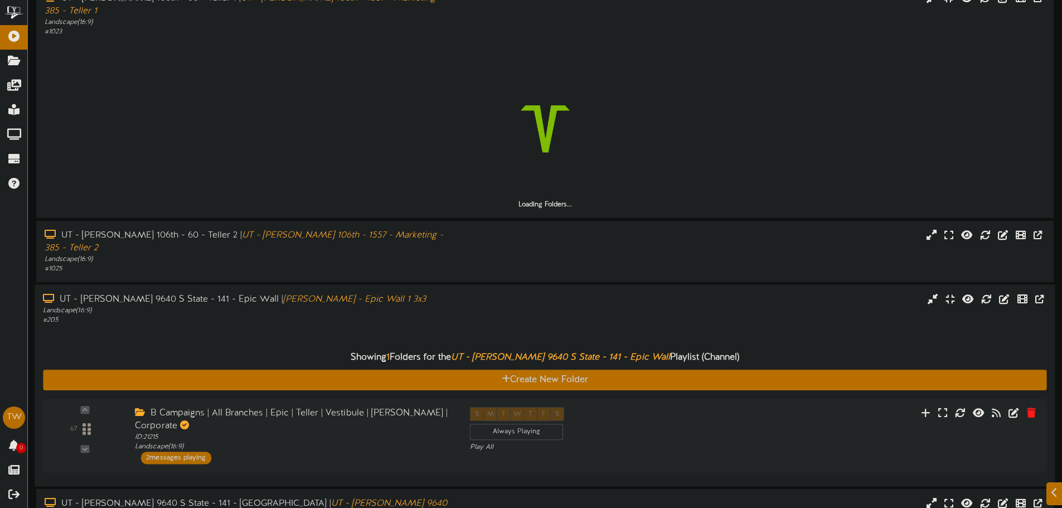
click at [220, 325] on div "Showing 1 Folders for the UT - Sandy 9640 S State - 141 - Epic Wall Playlist (C…" at bounding box center [544, 401] width 1003 height 153
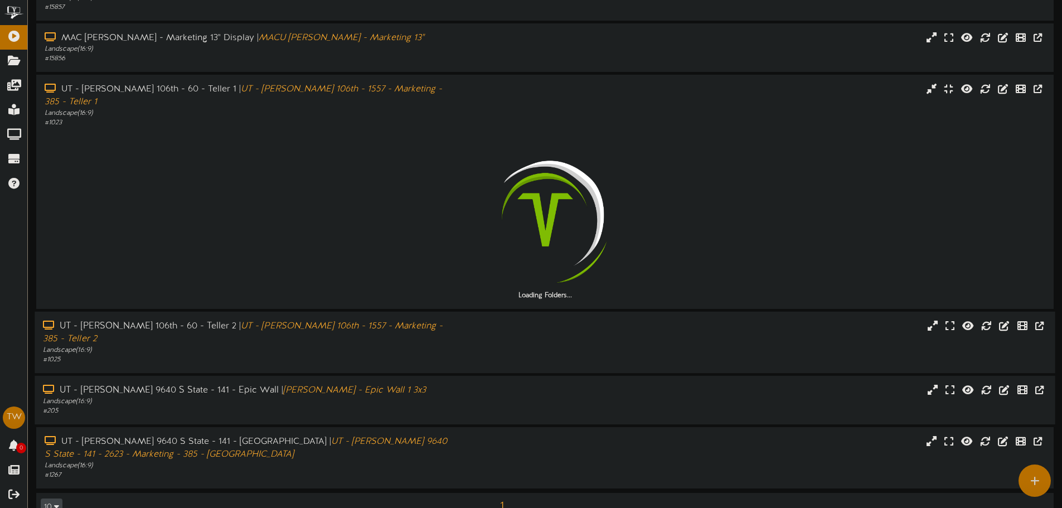
click at [220, 321] on icon "UT - Sandy 106th - 1557 - Marketing - 385 - Teller 2" at bounding box center [243, 332] width 400 height 23
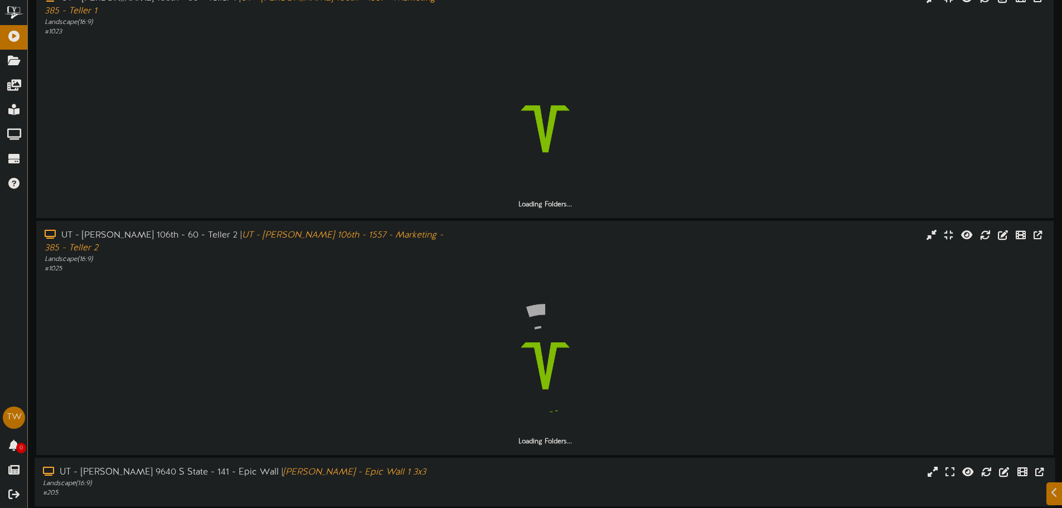
click at [205, 474] on div "UT - Sandy 9640 S State - 141 - Epic Wall | Sandy Branch - Epic Wall 1 3x3 Land…" at bounding box center [545, 482] width 1020 height 48
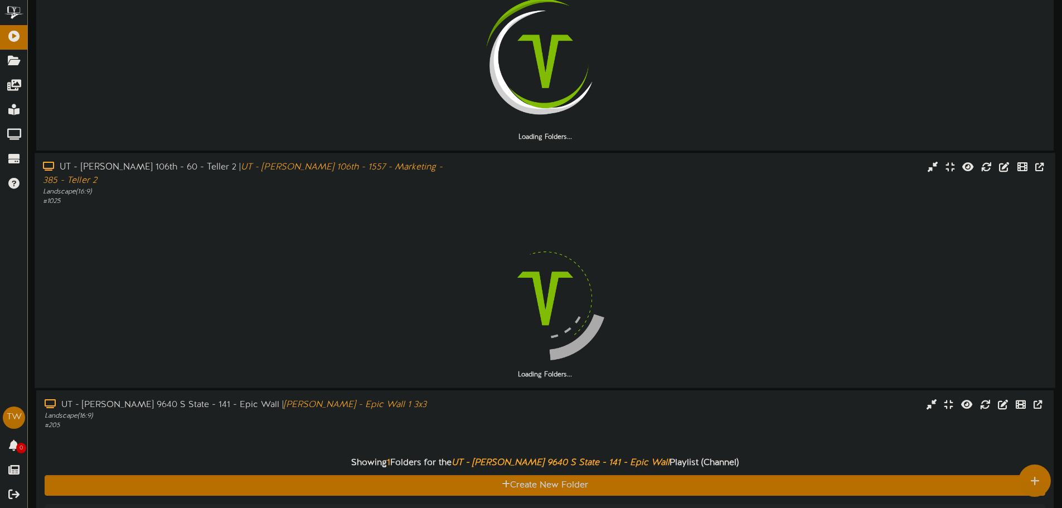
click at [307, 238] on div at bounding box center [544, 298] width 1003 height 143
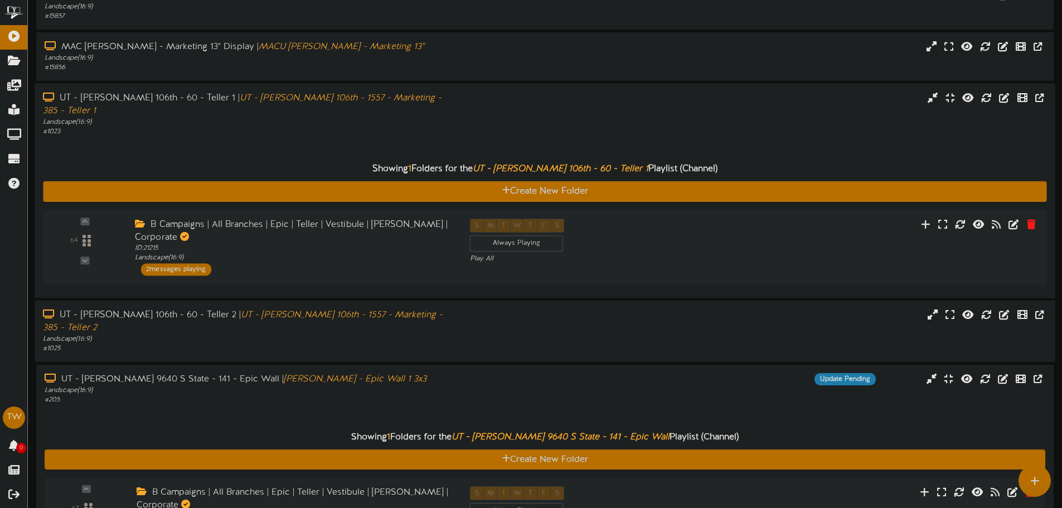
click at [337, 98] on icon "UT - Sandy 106th - 1557 - Marketing - 385 - Teller 1" at bounding box center [242, 104] width 398 height 23
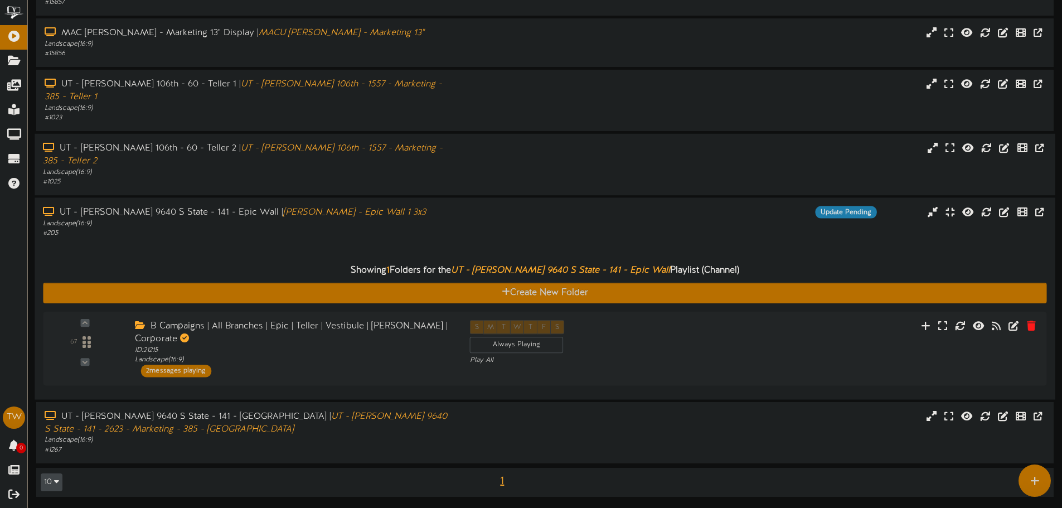
scroll to position [125, 0]
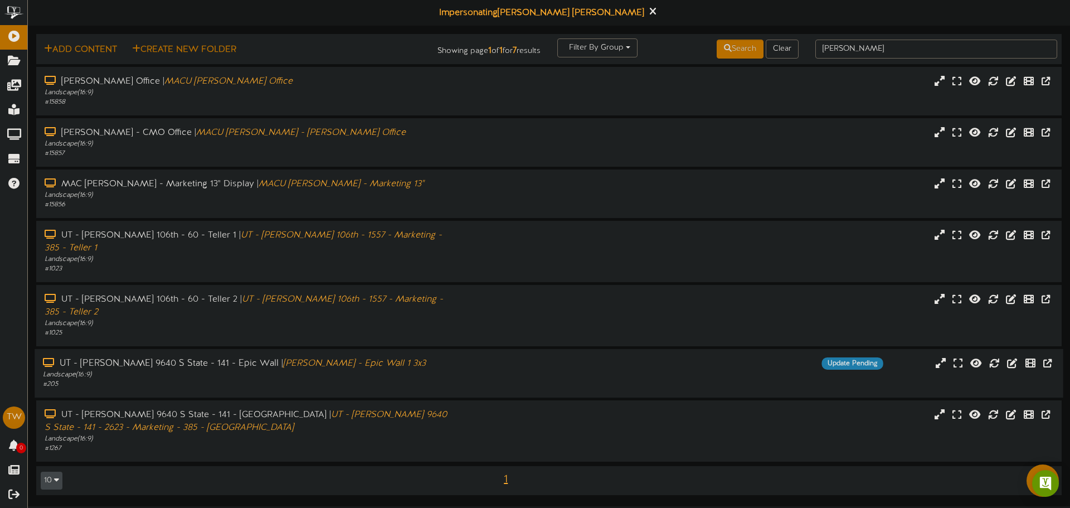
click at [254, 370] on div "Landscape ( 16:9 )" at bounding box center [249, 374] width 412 height 9
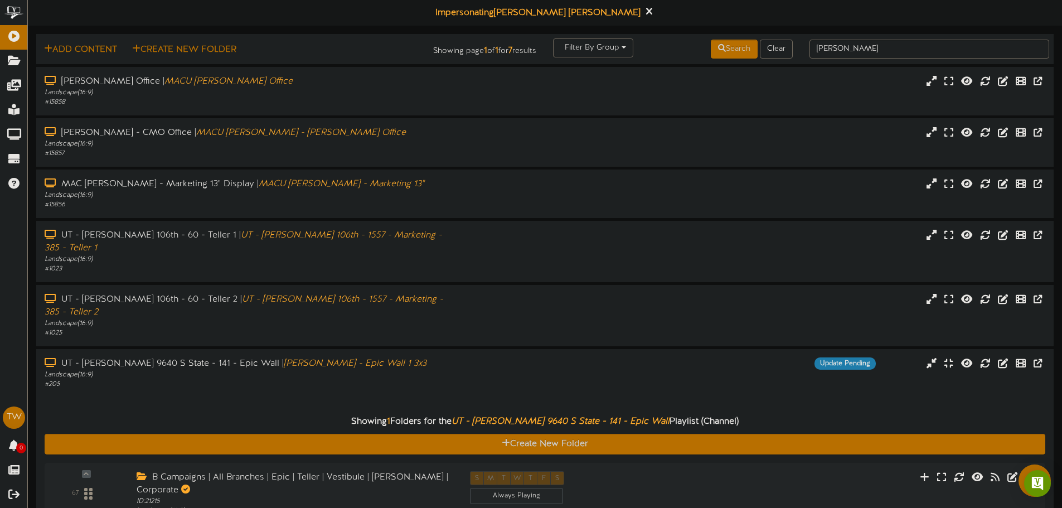
click at [594, 17] on div "Impersonating Todd Wilson" at bounding box center [545, 13] width 1034 height 26
click at [645, 14] on icon at bounding box center [648, 11] width 7 height 12
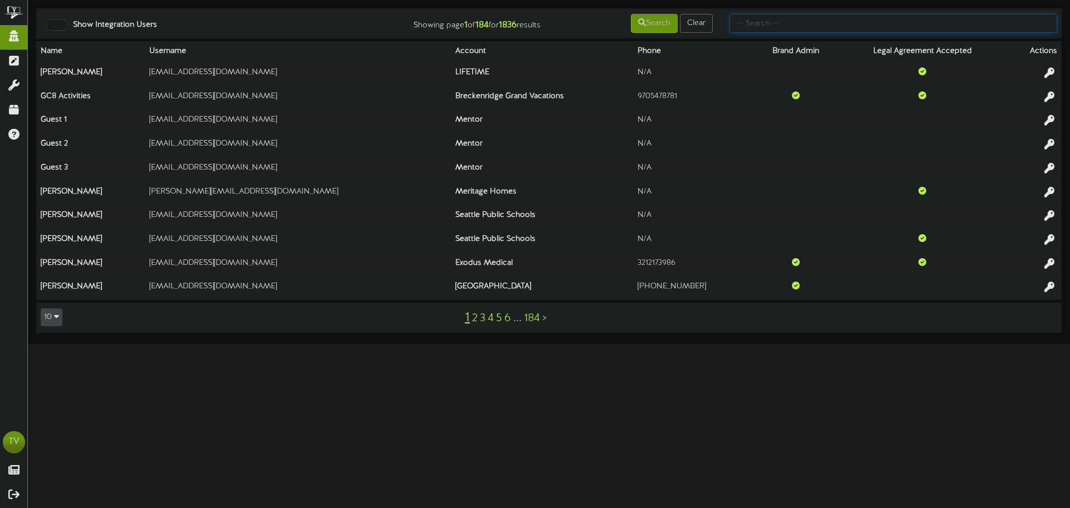
click at [749, 22] on input "text" at bounding box center [894, 23] width 328 height 19
type input "[PERSON_NAME]"
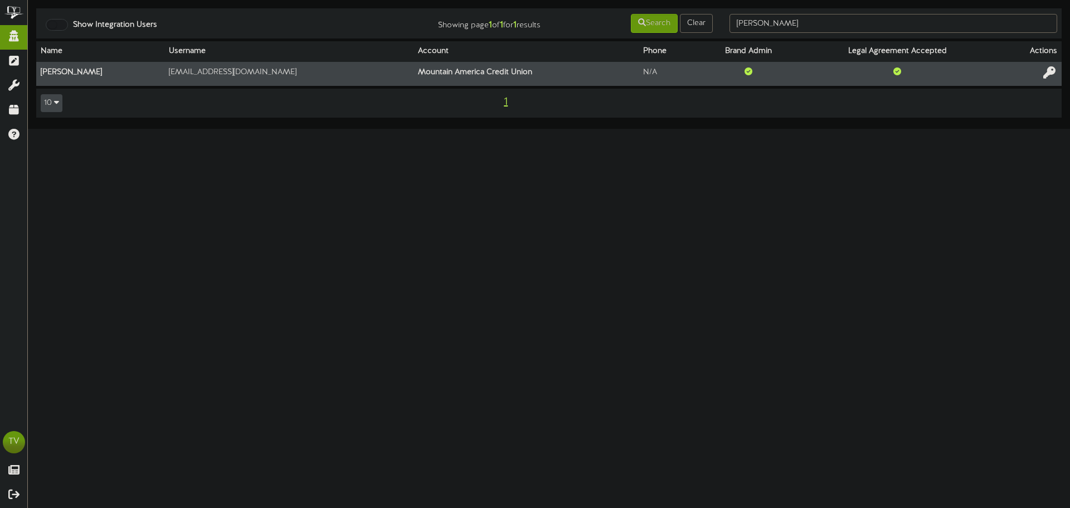
click at [1055, 70] on button at bounding box center [1049, 73] width 19 height 17
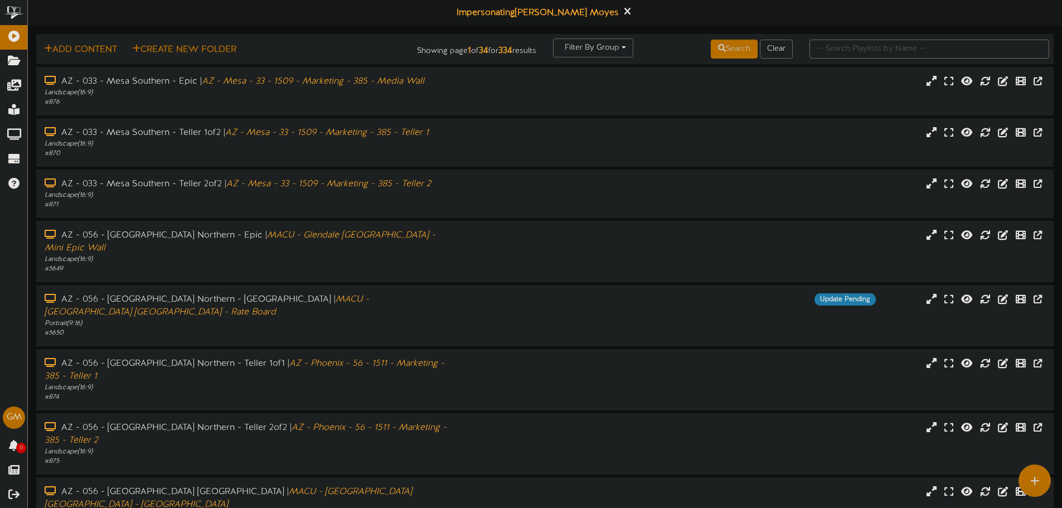
click at [932, 22] on div "Impersonating [PERSON_NAME]" at bounding box center [545, 13] width 1034 height 26
click at [910, 50] on input "text" at bounding box center [929, 49] width 240 height 19
type input "[PERSON_NAME]"
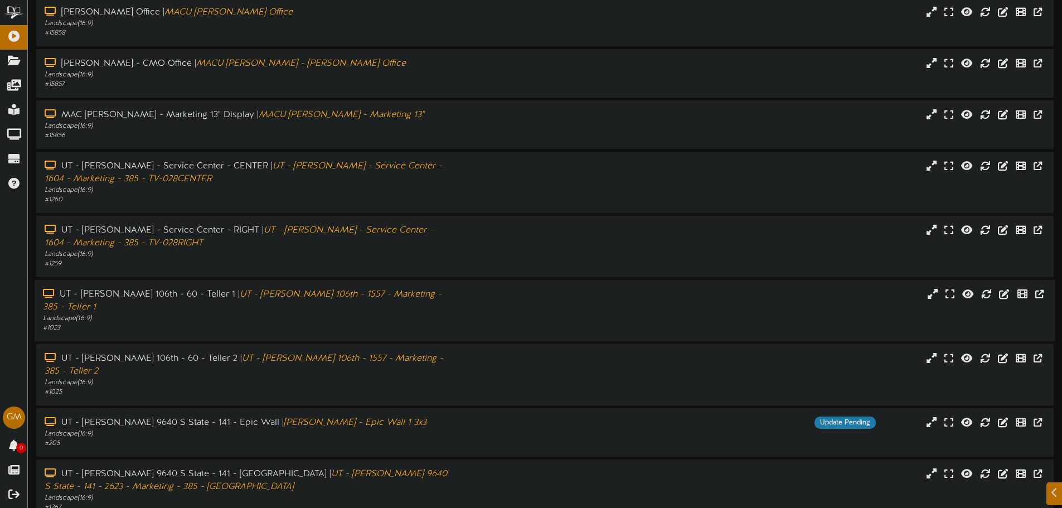
scroll to position [101, 0]
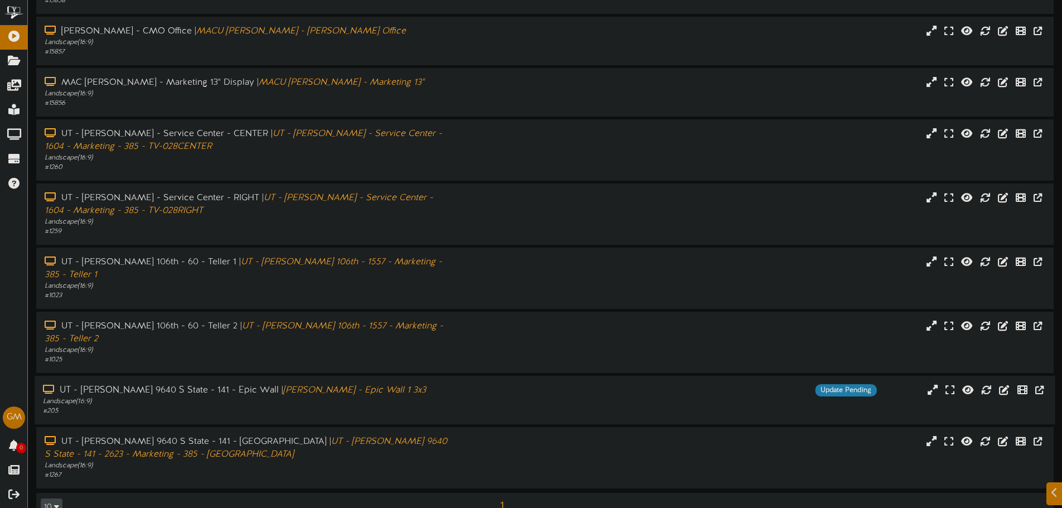
click at [307, 406] on div "# 205" at bounding box center [247, 410] width 409 height 9
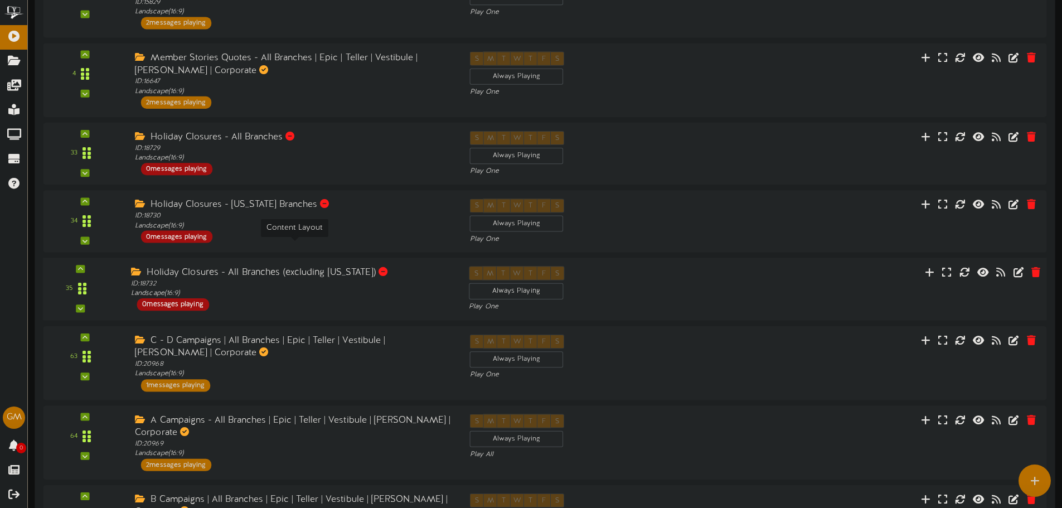
scroll to position [518, 0]
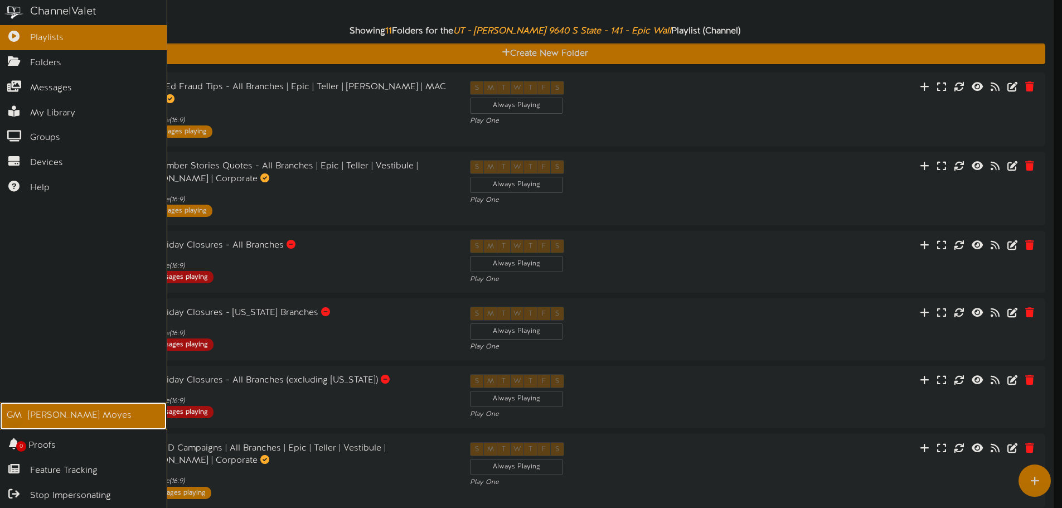
click at [35, 412] on div "Gentry Moyes" at bounding box center [80, 415] width 104 height 13
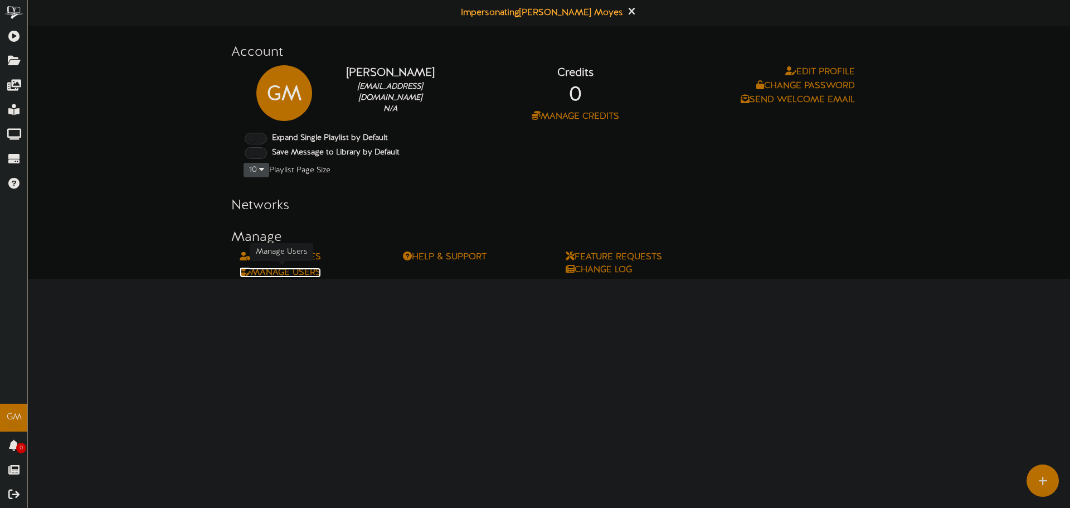
click at [304, 276] on link "Manage Users" at bounding box center [280, 273] width 81 height 10
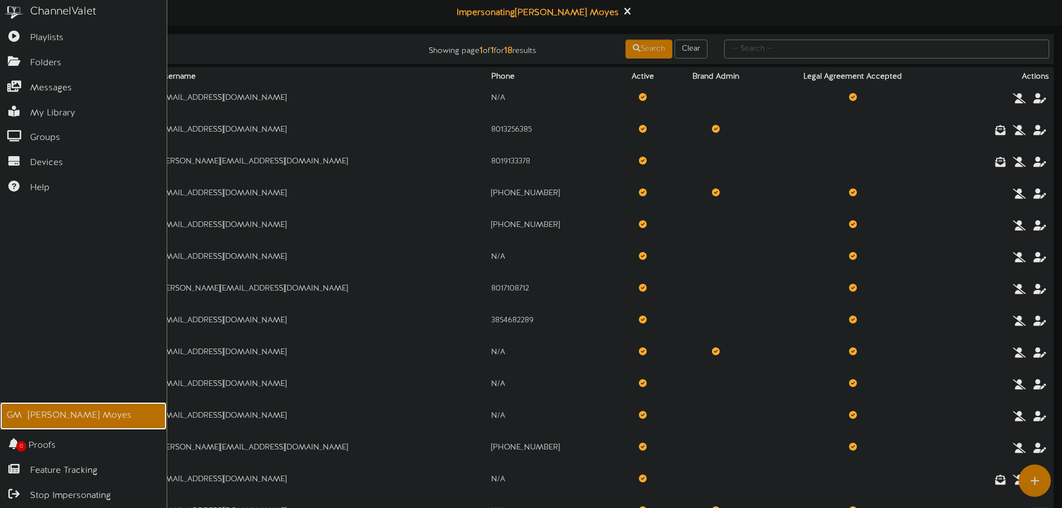
click at [12, 425] on div "GM" at bounding box center [14, 416] width 22 height 22
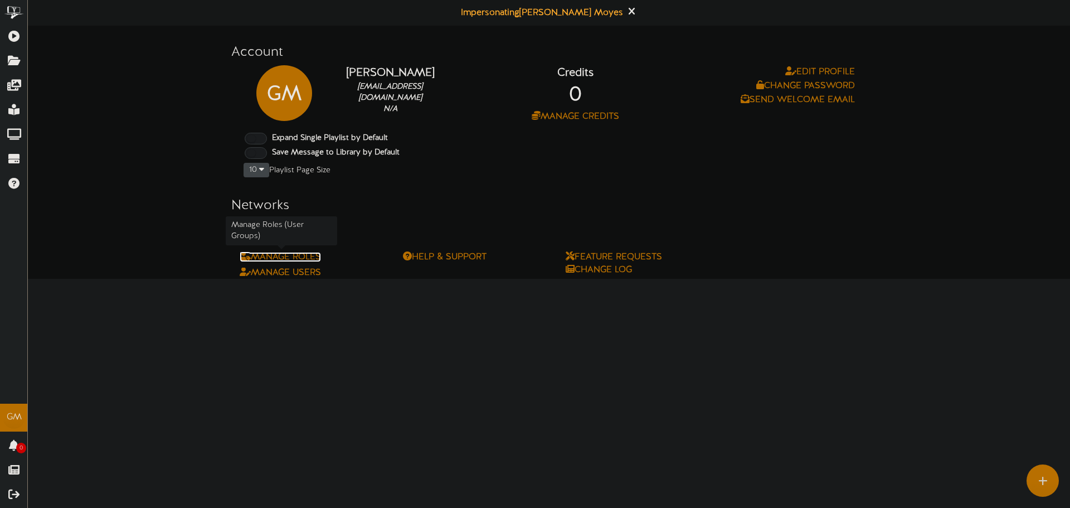
click at [264, 261] on link "Manage Roles" at bounding box center [280, 257] width 81 height 10
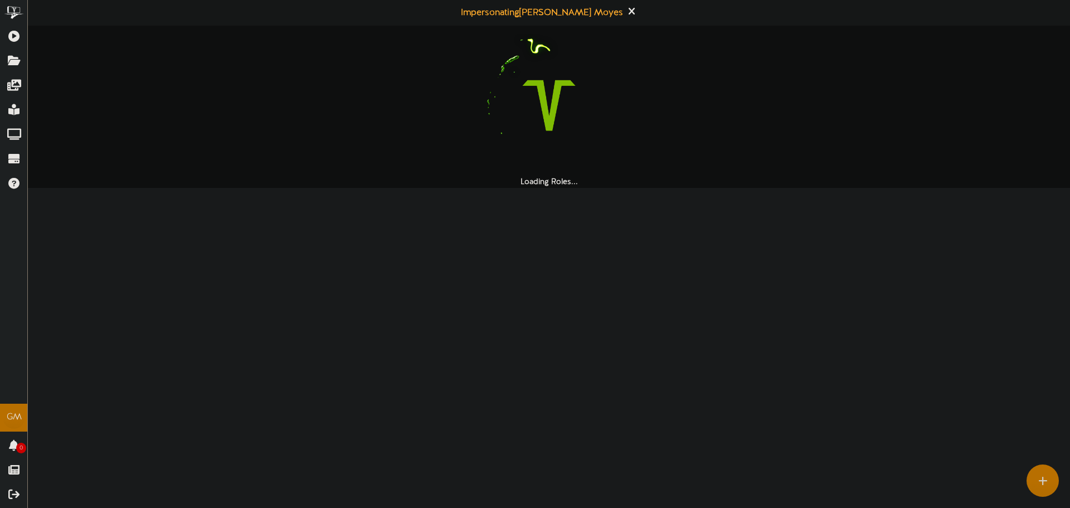
click at [498, 89] on img at bounding box center [549, 105] width 143 height 143
click at [502, 89] on img at bounding box center [549, 105] width 143 height 143
click at [506, 93] on img at bounding box center [549, 105] width 143 height 143
click at [508, 96] on img at bounding box center [549, 105] width 143 height 143
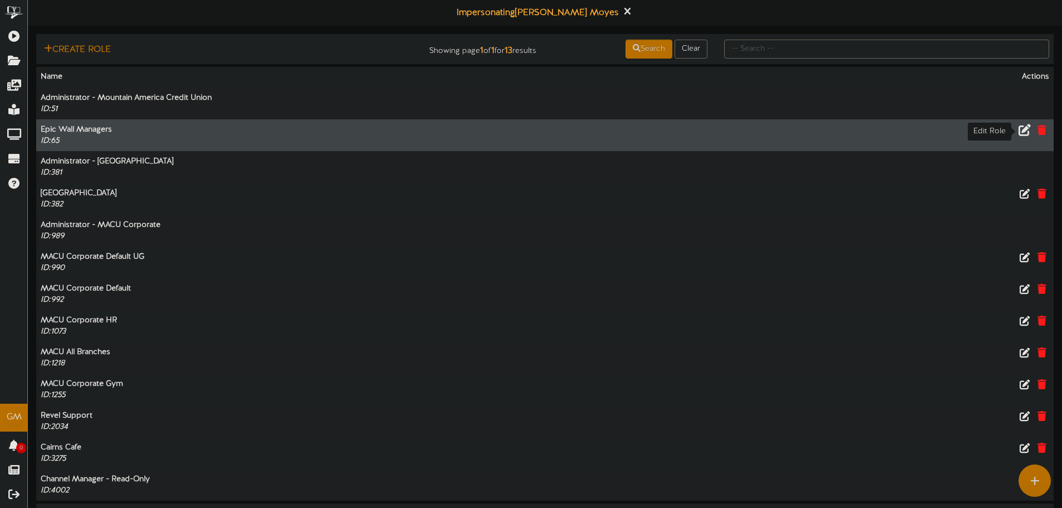
click at [1020, 131] on icon at bounding box center [1024, 129] width 12 height 12
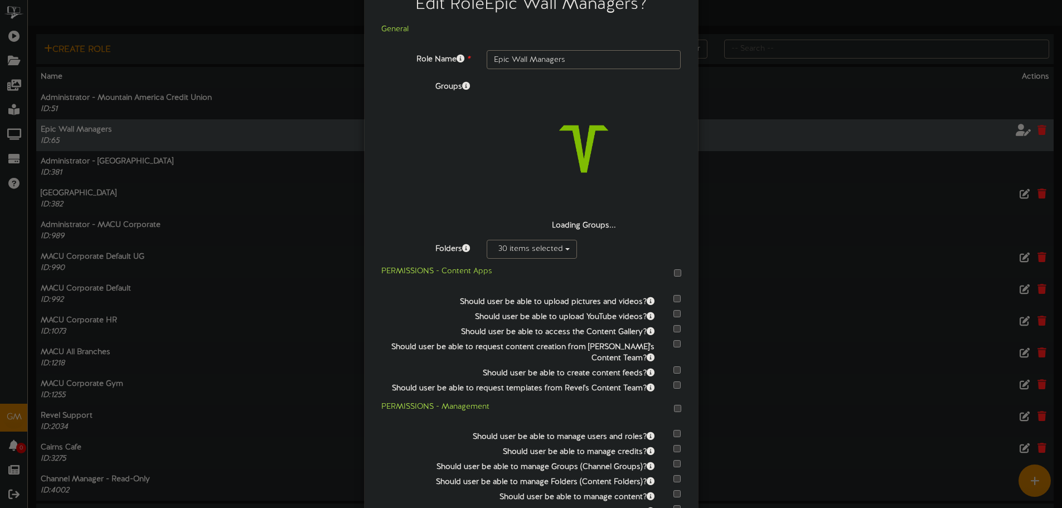
scroll to position [52, 0]
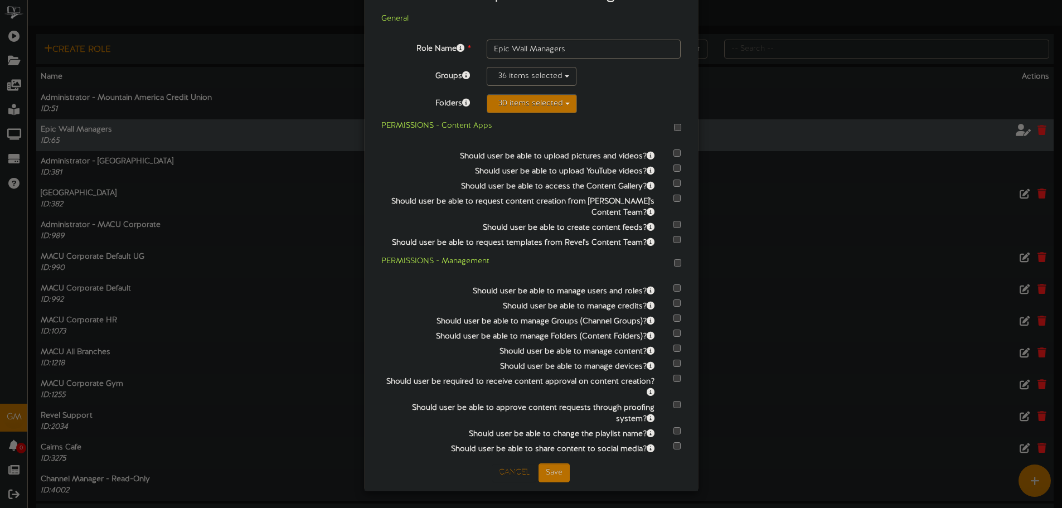
click at [557, 106] on button "30 items selected" at bounding box center [532, 103] width 90 height 19
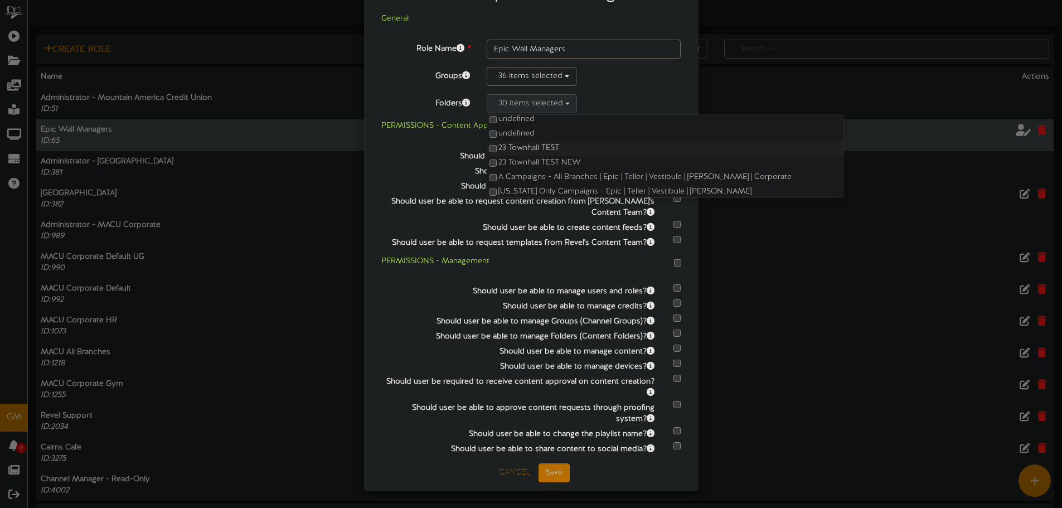
scroll to position [614, 0]
click at [428, 164] on label "Should user be able to upload YouTube videos?" at bounding box center [518, 169] width 290 height 15
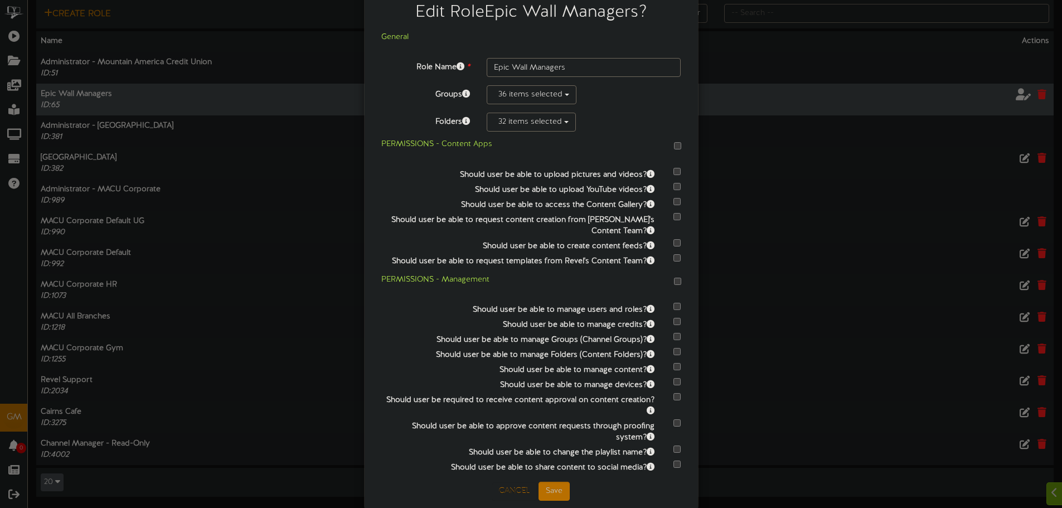
scroll to position [52, 0]
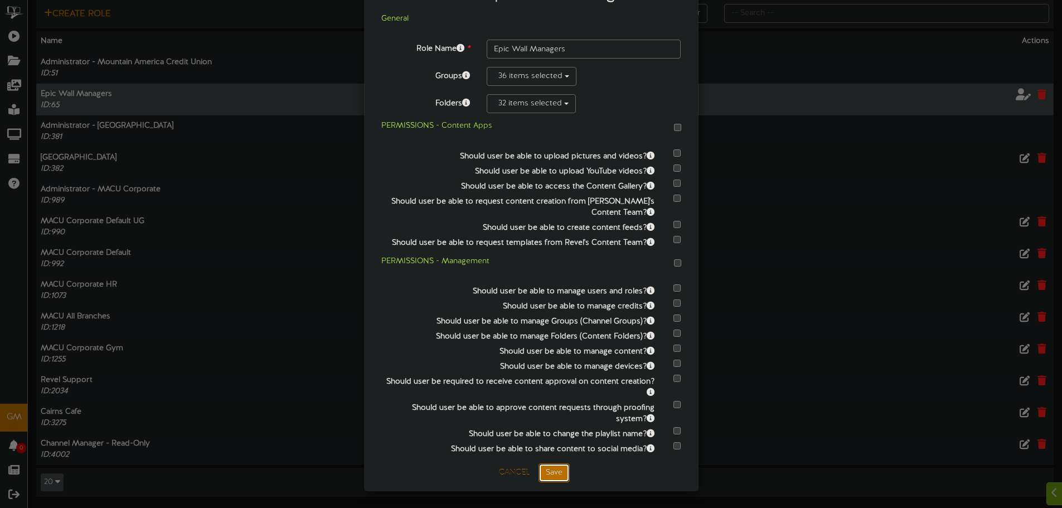
click at [552, 475] on button "Save" at bounding box center [553, 472] width 31 height 19
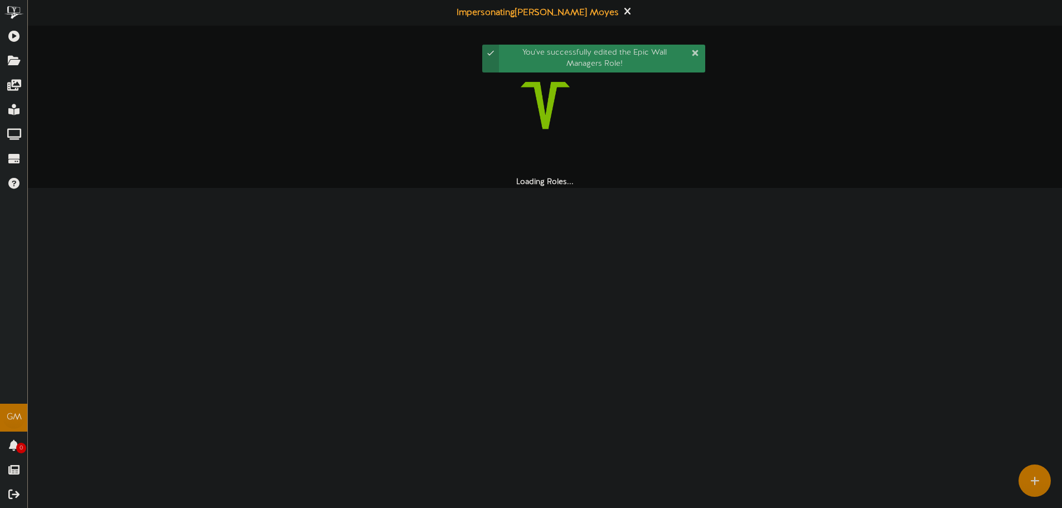
scroll to position [0, 0]
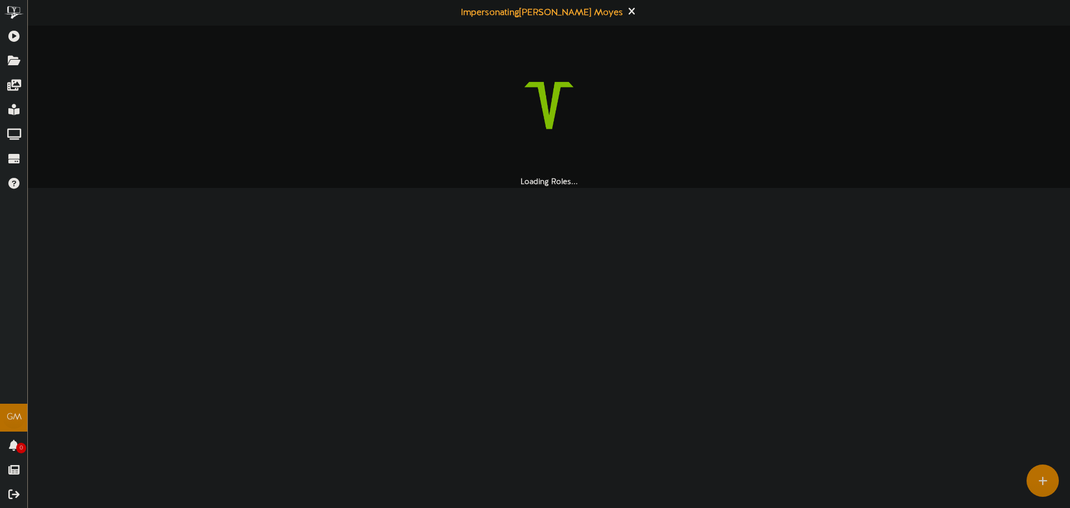
click at [397, 188] on html "ChannelValet Playlists Folders Messages My Library Groups Devices Help GM Gentr…" at bounding box center [535, 94] width 1070 height 188
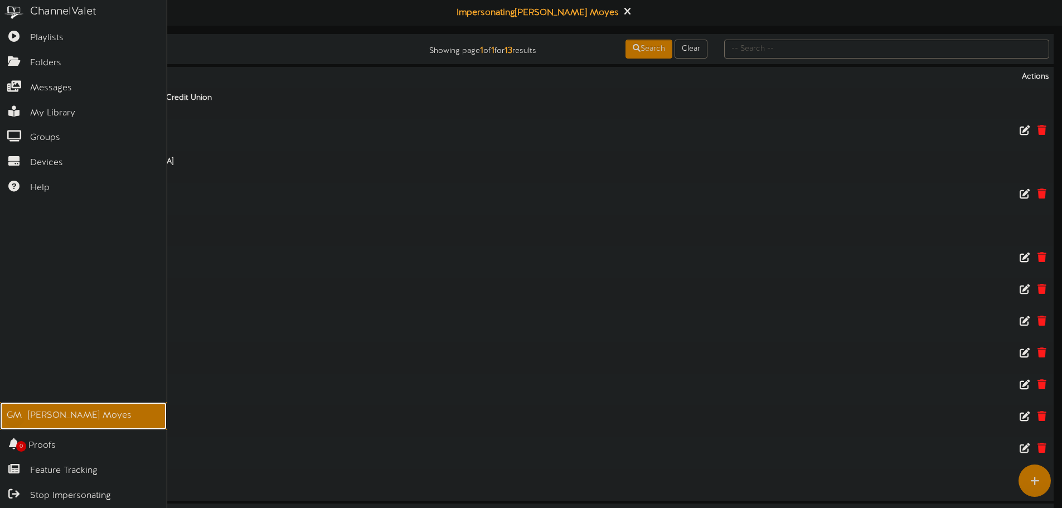
click at [46, 418] on div "Gentry Moyes" at bounding box center [80, 415] width 104 height 13
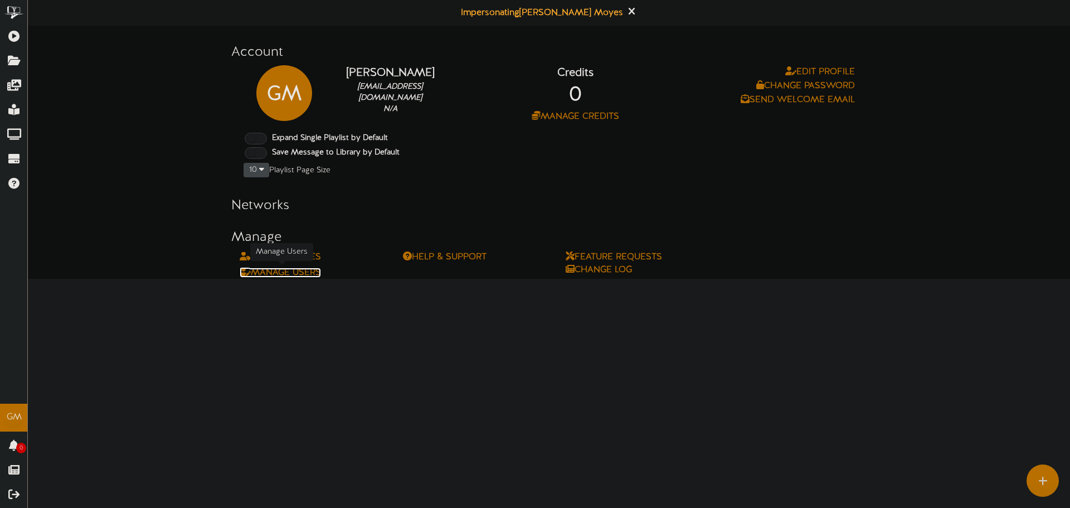
click at [286, 270] on link "Manage Users" at bounding box center [280, 273] width 81 height 10
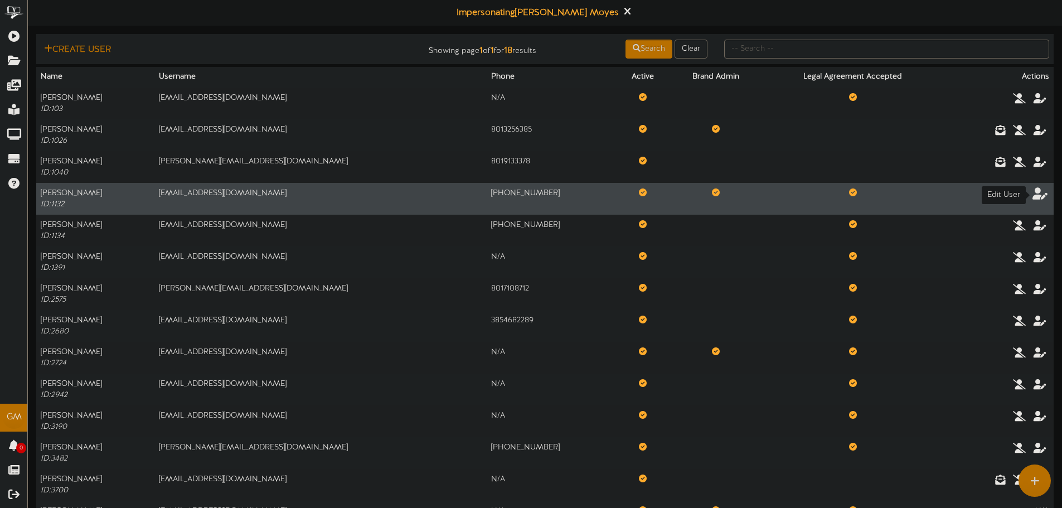
click at [1034, 193] on icon at bounding box center [1040, 193] width 16 height 12
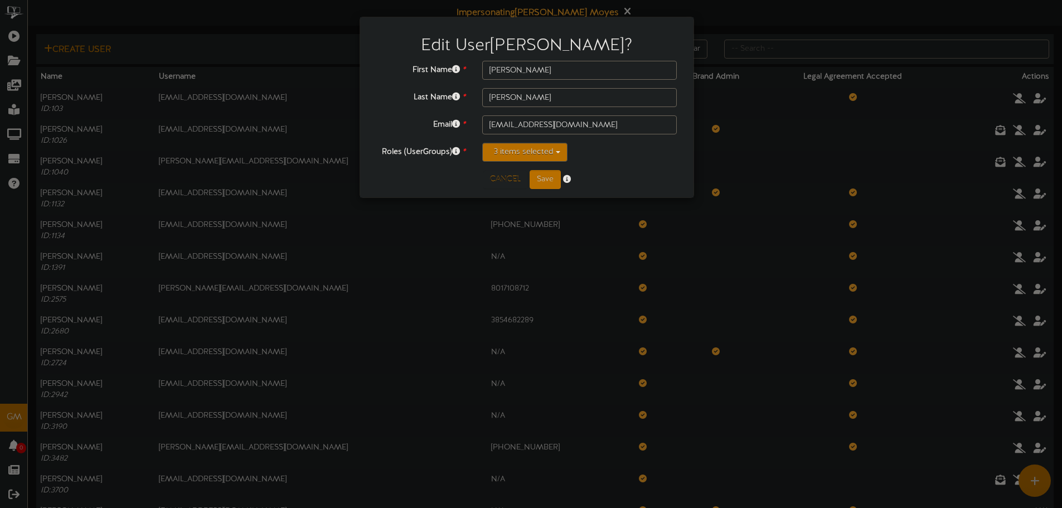
click at [498, 144] on button "3 items selected" at bounding box center [524, 152] width 85 height 19
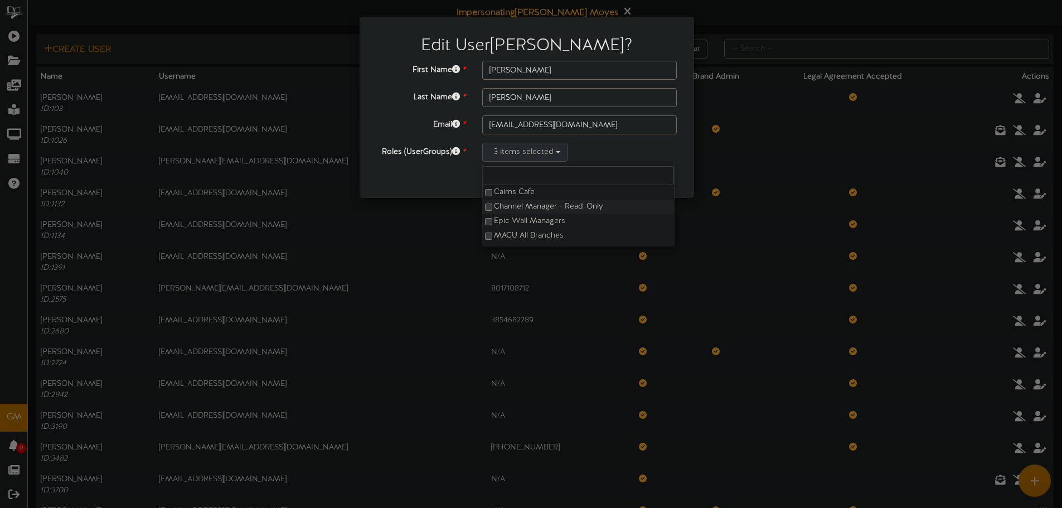
click at [503, 212] on label "Channel Manager - Read-Only" at bounding box center [578, 207] width 191 height 14
click at [494, 192] on label "Administrator - Mountain America Credit Union" at bounding box center [578, 192] width 191 height 14
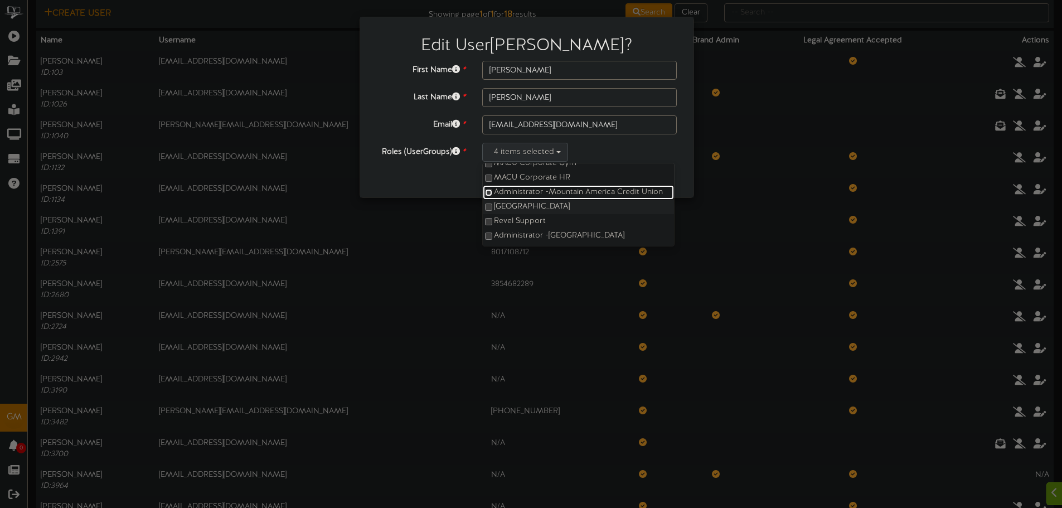
scroll to position [56, 0]
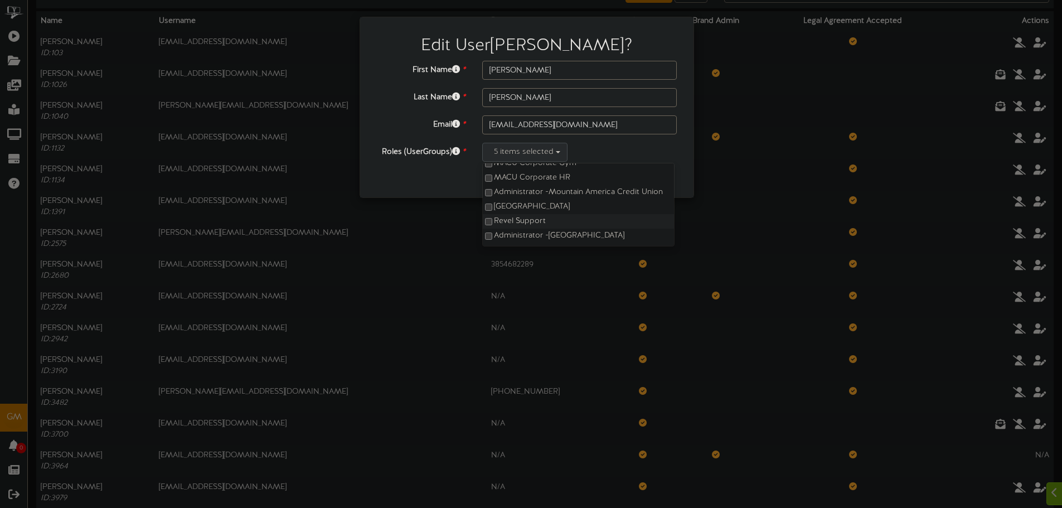
click at [493, 220] on label "Revel Support" at bounding box center [578, 221] width 191 height 14
click at [495, 215] on label "MACU Corporate Gym" at bounding box center [578, 219] width 191 height 14
click at [493, 203] on label "MACU Corporate Default UG" at bounding box center [578, 204] width 191 height 14
click at [493, 189] on label "MACU Corporate Default" at bounding box center [578, 190] width 191 height 14
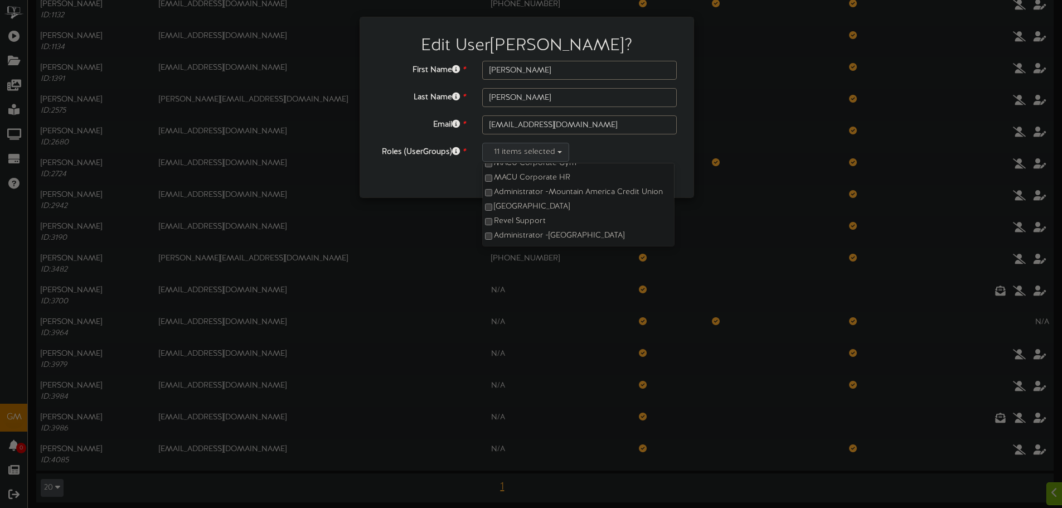
scroll to position [194, 0]
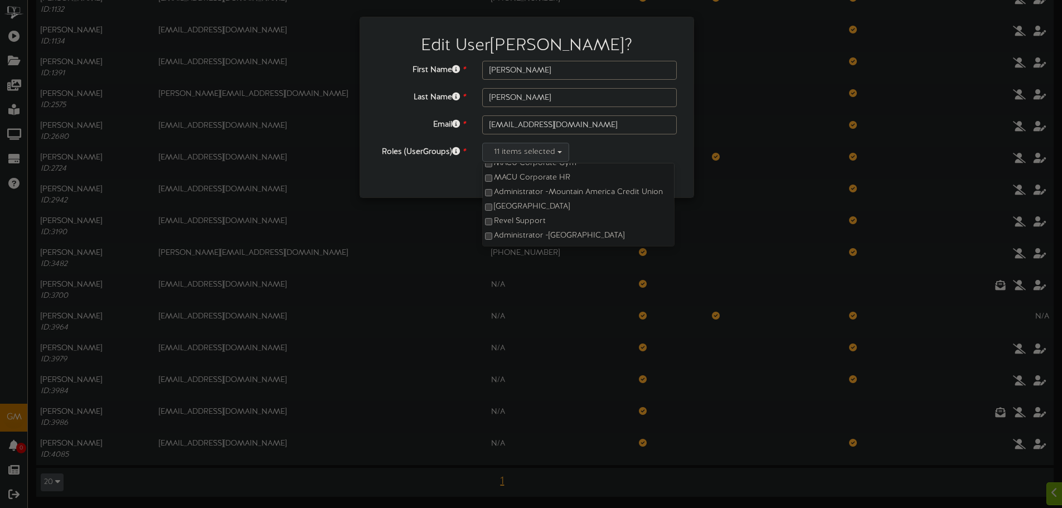
click at [442, 179] on div "Cancel Save" at bounding box center [526, 179] width 317 height 19
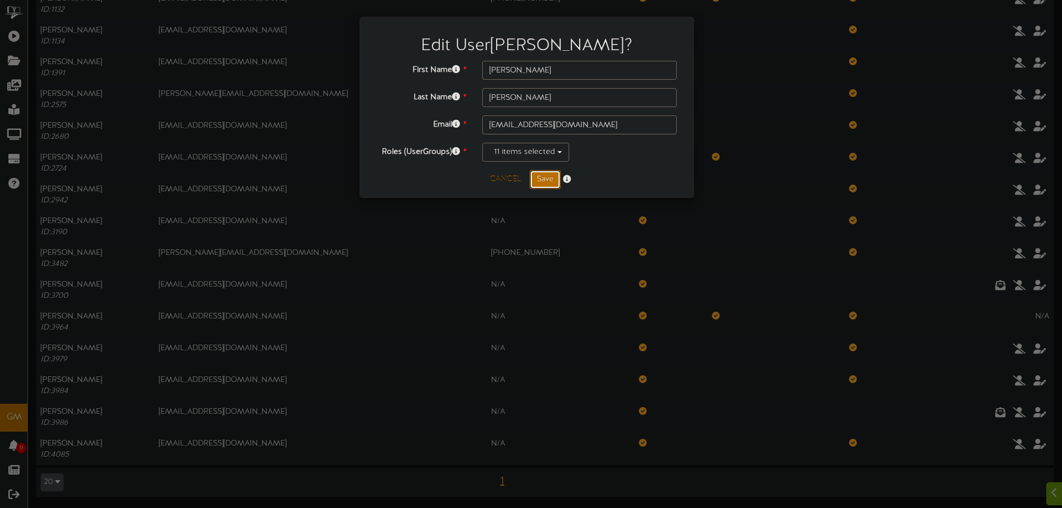
click at [550, 181] on button "Save" at bounding box center [544, 179] width 31 height 19
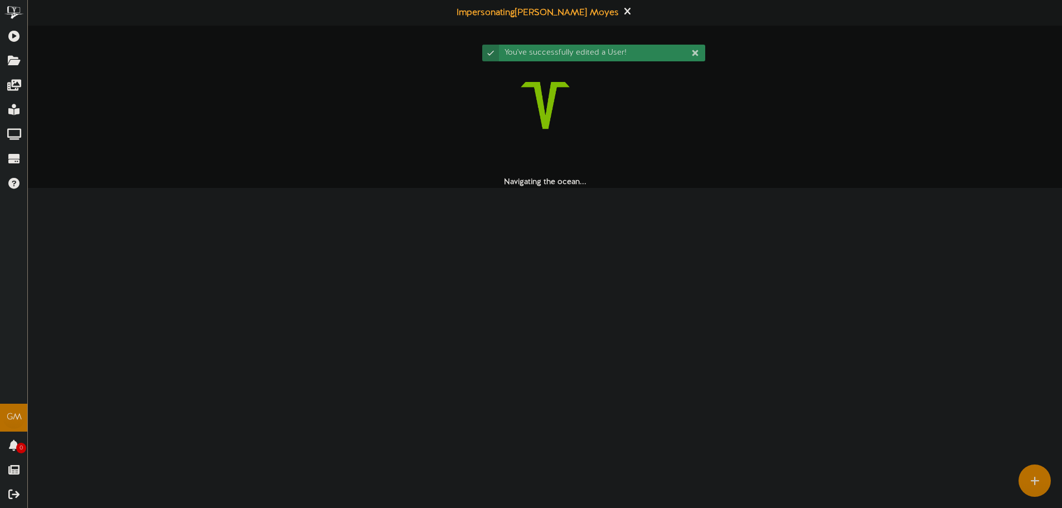
scroll to position [0, 0]
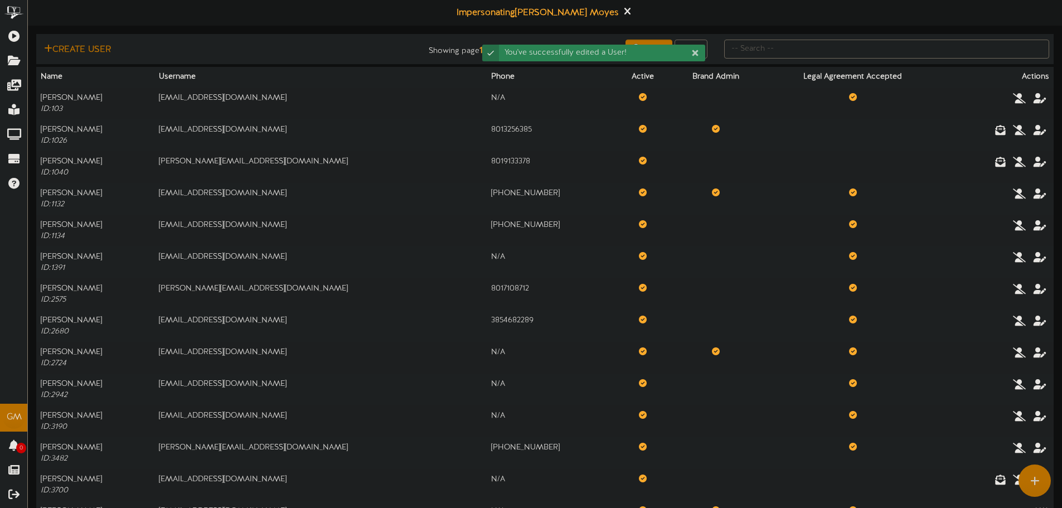
click at [609, 12] on div "You've successfully edited a User!" at bounding box center [531, 17] width 223 height 22
click at [607, 11] on div "You've successfully edited a User!" at bounding box center [531, 17] width 223 height 22
click at [462, 12] on div "You've successfully edited a User!" at bounding box center [531, 17] width 223 height 22
click at [624, 13] on icon at bounding box center [627, 11] width 7 height 12
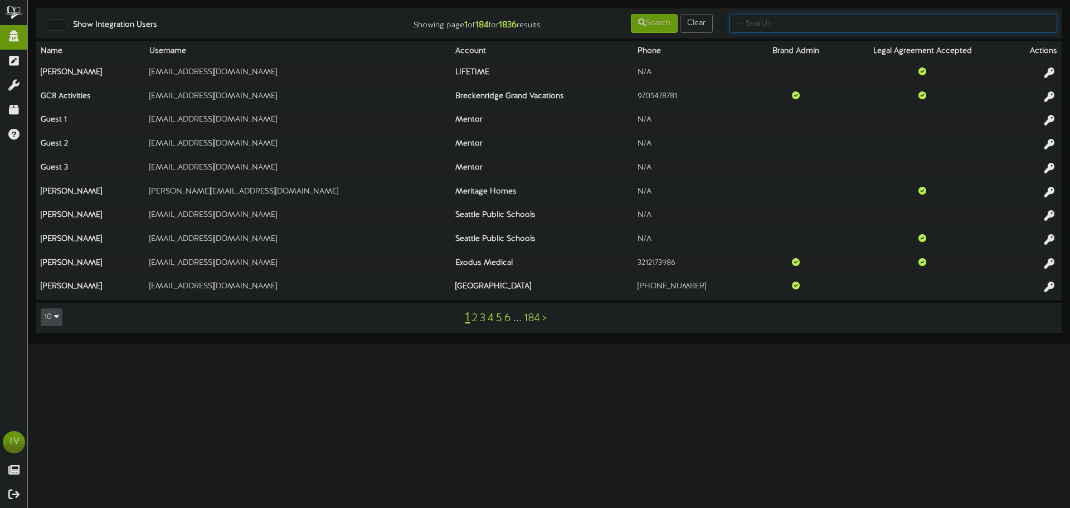
click at [849, 27] on input "text" at bounding box center [894, 23] width 328 height 19
type input "[PERSON_NAME]"
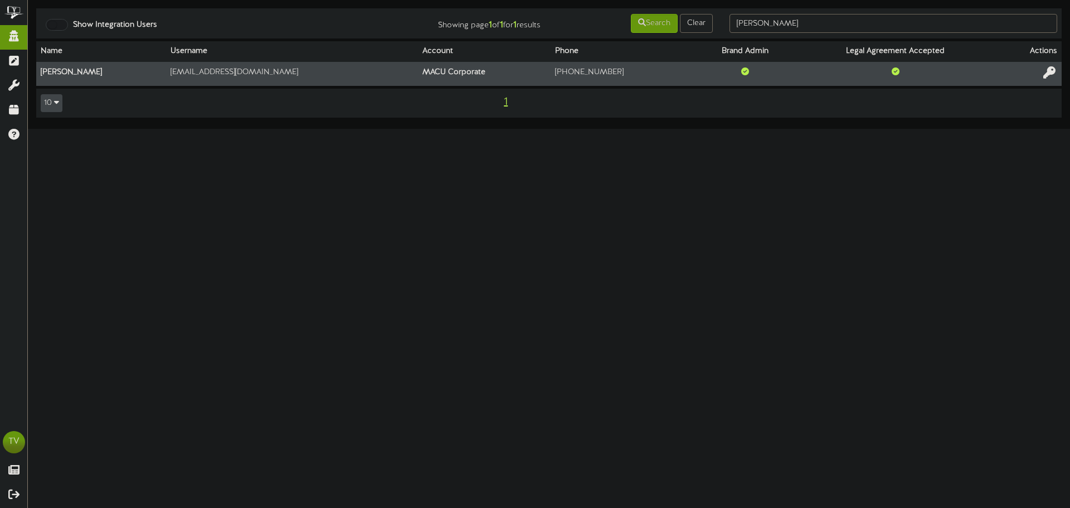
click at [1048, 77] on icon at bounding box center [1049, 72] width 12 height 12
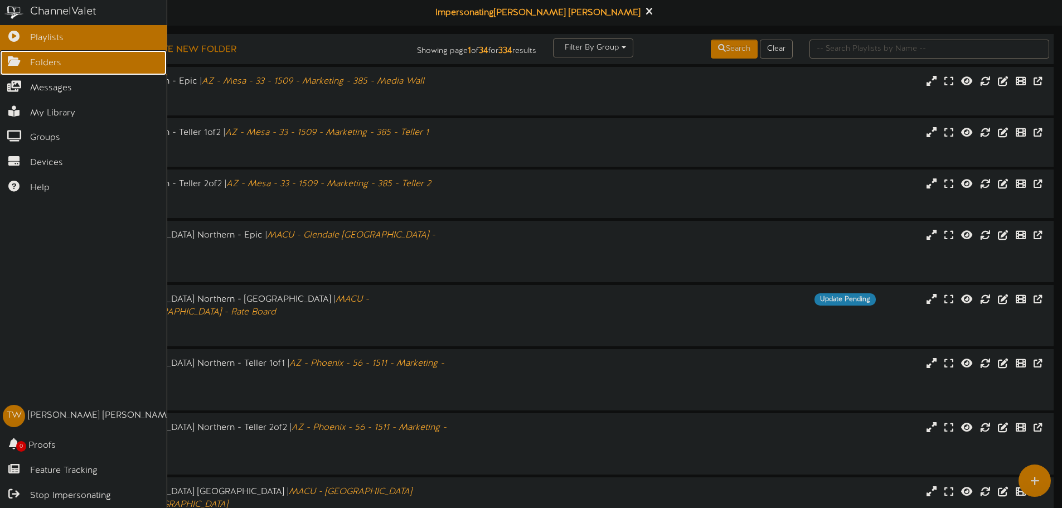
click at [35, 61] on span "Folders" at bounding box center [45, 63] width 31 height 13
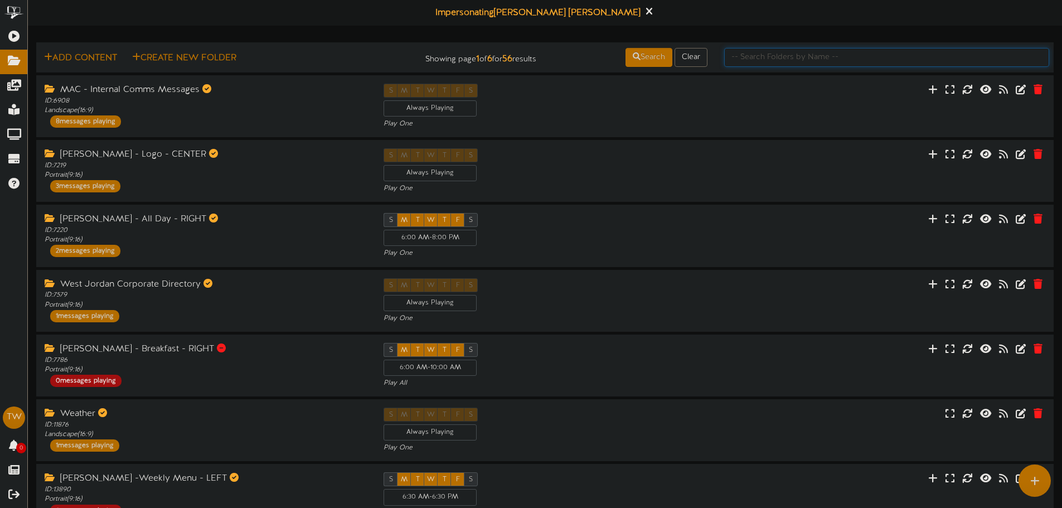
click at [838, 58] on input "text" at bounding box center [886, 57] width 325 height 19
type input "test"
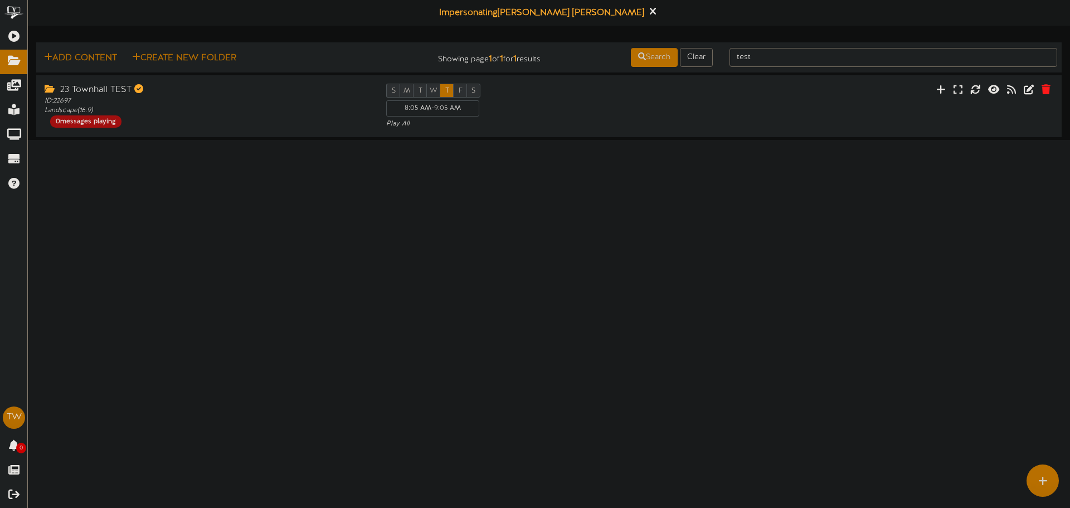
click at [296, 140] on html "ChannelValet Playlists Folders Messages My Library Groups Devices Help TW [PERS…" at bounding box center [535, 70] width 1070 height 140
click at [231, 140] on html "ChannelValet Playlists Folders Messages My Library Groups Devices Help TW [PERS…" at bounding box center [535, 70] width 1070 height 140
click at [167, 122] on div "23 Townhall TEST ID: 22697 Landscape ( 16:9 ) 0 messages playing" at bounding box center [206, 106] width 343 height 44
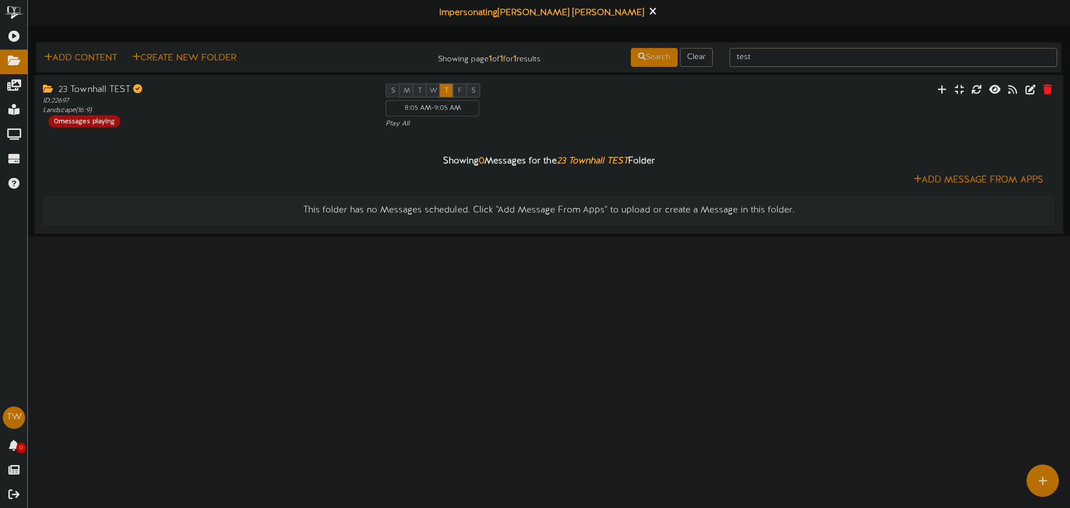
click at [226, 93] on div "23 Townhall TEST" at bounding box center [206, 89] width 326 height 13
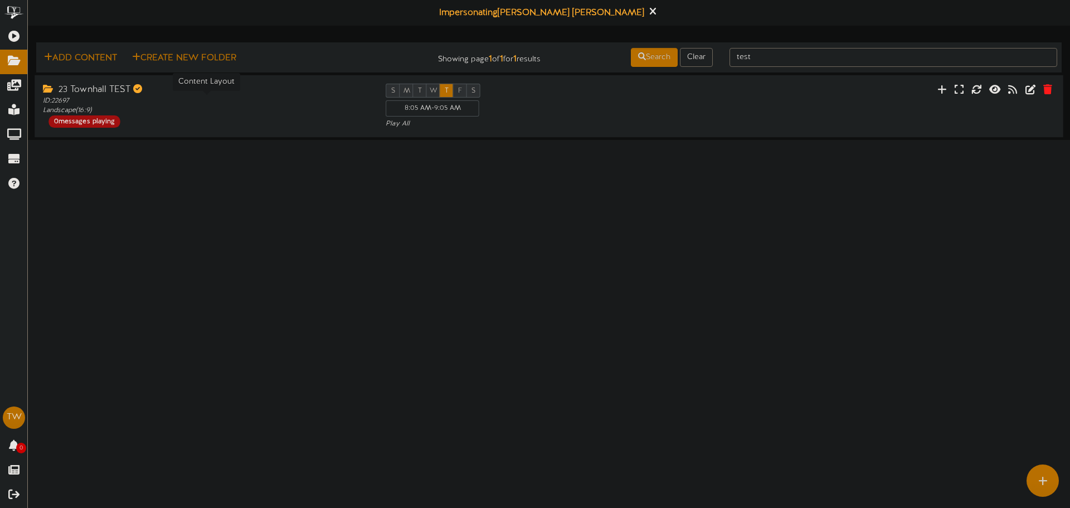
click at [228, 104] on div "ID: 22697 Landscape ( 16:9 )" at bounding box center [206, 105] width 326 height 19
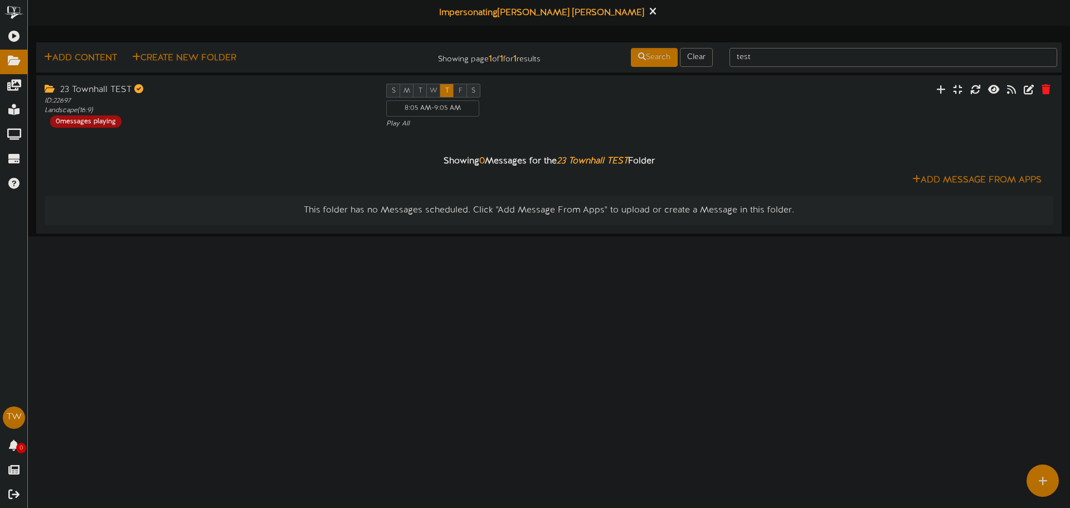
click at [216, 236] on html "ChannelValet Playlists Folders Messages My Library Groups Devices Help TW [PERS…" at bounding box center [535, 118] width 1070 height 236
click at [325, 85] on div "23 Townhall TEST" at bounding box center [206, 89] width 326 height 13
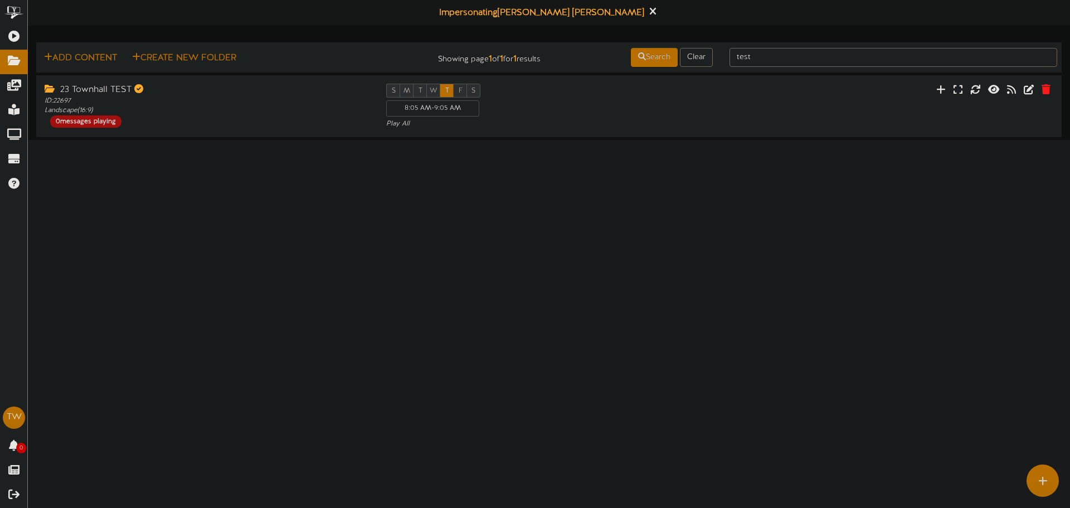
click at [229, 140] on html "ChannelValet Playlists Folders Messages My Library Groups Devices Help TW [PERS…" at bounding box center [535, 70] width 1070 height 140
click at [487, 140] on html "ChannelValet Playlists Folders Messages My Library Groups Devices Help TW [PERS…" at bounding box center [535, 70] width 1070 height 140
drag, startPoint x: 488, startPoint y: 145, endPoint x: 42, endPoint y: 71, distance: 452.4
click at [42, 71] on html "ChannelValet Playlists Folders Messages My Library Groups Devices Help TW [PERS…" at bounding box center [535, 70] width 1070 height 140
click at [115, 140] on html "ChannelValet Playlists Folders Messages My Library Groups Devices Help TW [PERS…" at bounding box center [535, 70] width 1070 height 140
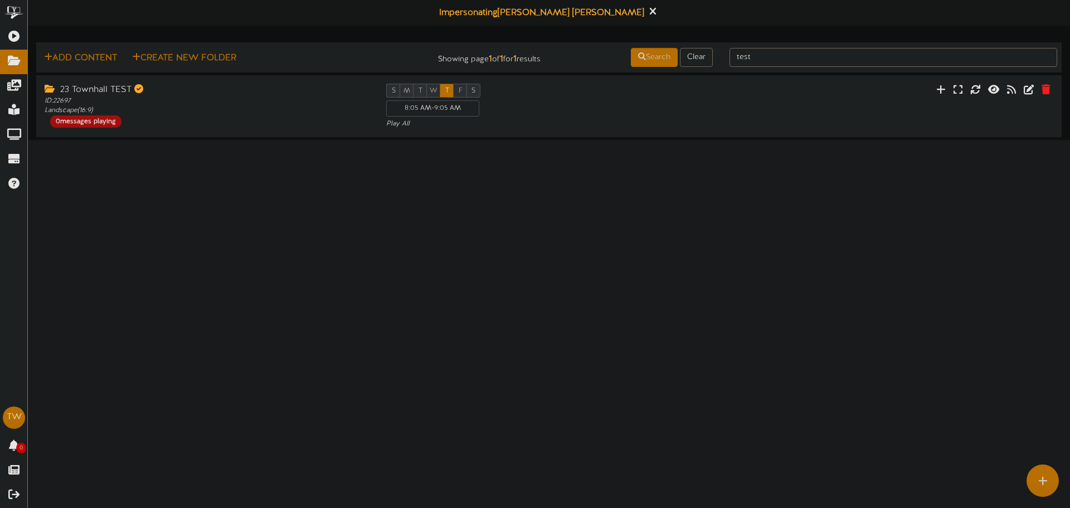
click at [431, 140] on html "ChannelValet Playlists Folders Messages My Library Groups Devices Help TW [PERS…" at bounding box center [535, 70] width 1070 height 140
click at [436, 140] on html "ChannelValet Playlists Folders Messages My Library Groups Devices Help TW [PERS…" at bounding box center [535, 70] width 1070 height 140
click at [425, 140] on html "ChannelValet Playlists Folders Messages My Library Groups Devices Help TW [PERS…" at bounding box center [535, 70] width 1070 height 140
drag, startPoint x: 555, startPoint y: 122, endPoint x: 352, endPoint y: 94, distance: 205.4
click at [356, 90] on div "23 Townhall TEST ID: 22697 Landscape ( 16:9 ) 0 messages playing S M T W T F S …" at bounding box center [549, 107] width 1029 height 46
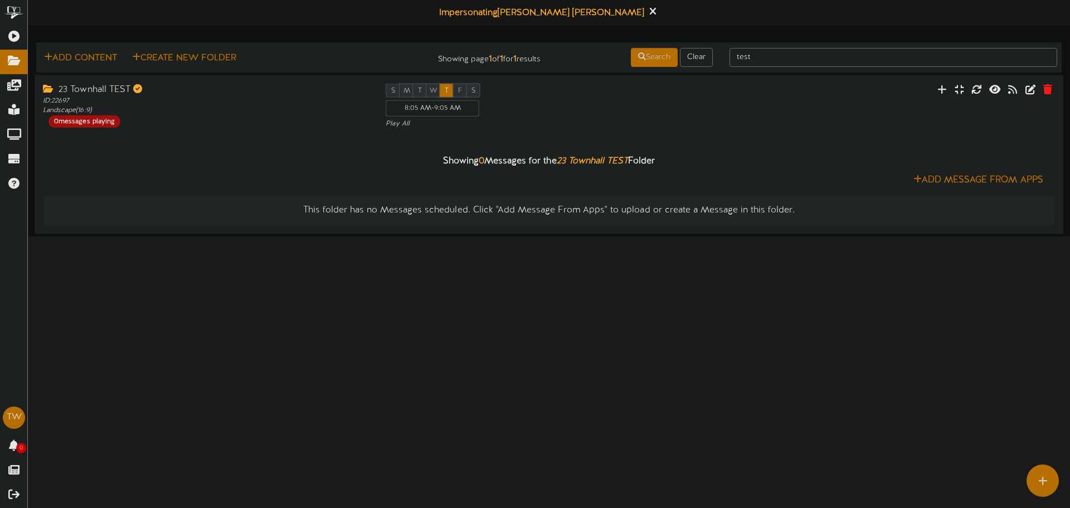
click at [225, 146] on div "Showing 0 Messages for the 23 Townhall TEST Folder Add Message From Apps This f…" at bounding box center [549, 177] width 1012 height 96
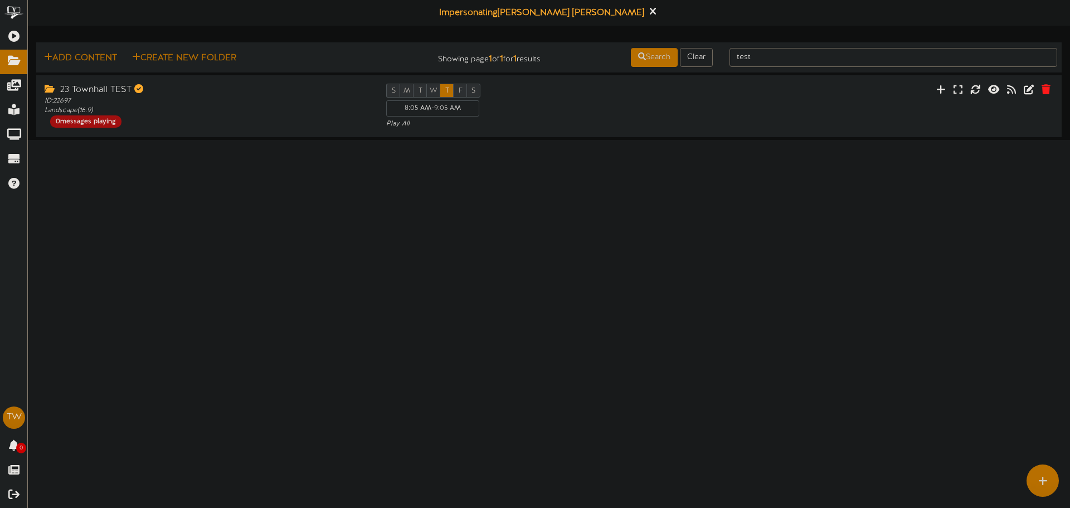
drag, startPoint x: 41, startPoint y: 76, endPoint x: 215, endPoint y: 174, distance: 199.6
click at [215, 140] on html "ChannelValet Playlists Folders Messages My Library Groups Devices Help TW [PERS…" at bounding box center [535, 70] width 1070 height 140
click at [257, 140] on html "ChannelValet Playlists Folders Messages My Library Groups Devices Help TW [PERS…" at bounding box center [535, 70] width 1070 height 140
